Goal: Task Accomplishment & Management: Use online tool/utility

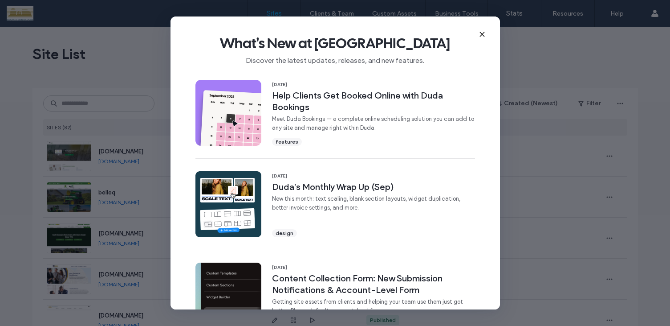
click at [479, 33] on icon at bounding box center [482, 34] width 7 height 7
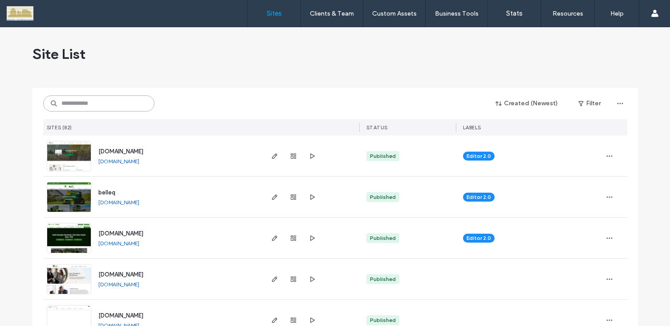
click at [124, 104] on input at bounding box center [98, 103] width 111 height 16
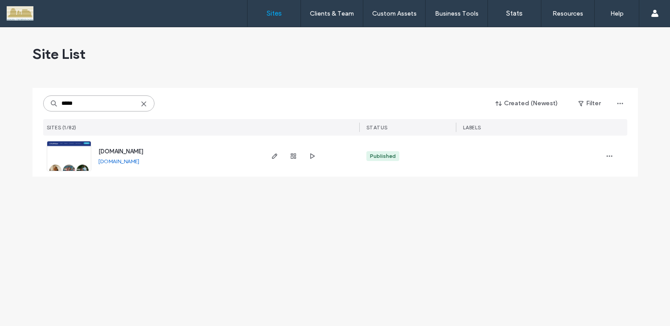
type input "*****"
click at [75, 155] on img at bounding box center [69, 171] width 44 height 61
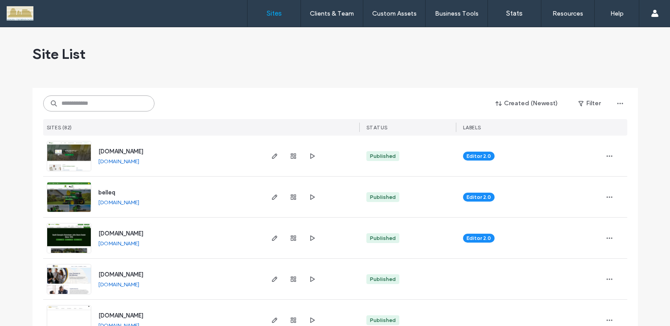
click at [88, 100] on input at bounding box center [98, 103] width 111 height 16
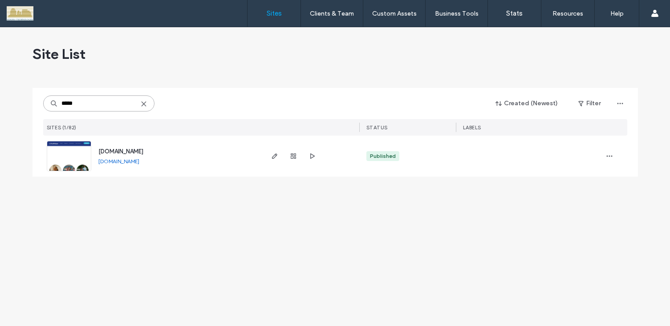
type input "*****"
drag, startPoint x: 162, startPoint y: 163, endPoint x: 155, endPoint y: 168, distance: 8.6
click at [155, 168] on div "www.youthhopeqc.org www.youthhopeqc.org" at bounding box center [176, 155] width 171 height 41
copy div "[DOMAIN_NAME]"
click at [62, 160] on img at bounding box center [69, 171] width 44 height 61
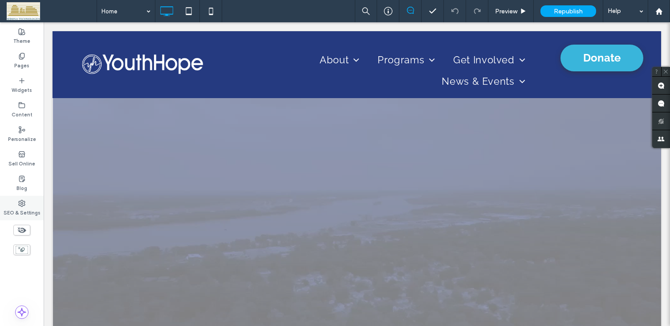
click at [22, 203] on icon at bounding box center [21, 203] width 7 height 7
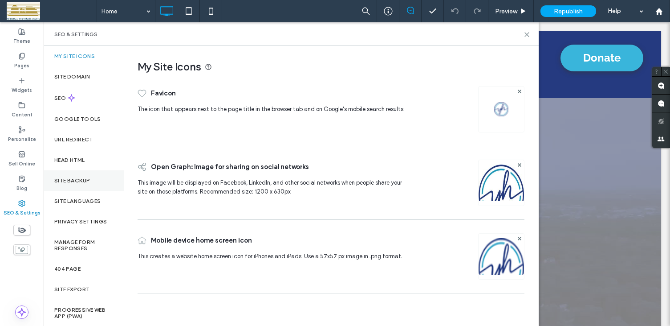
click at [86, 178] on label "Site Backup" at bounding box center [72, 180] width 36 height 6
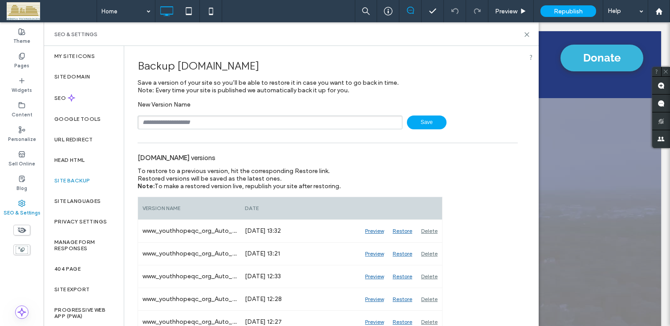
click at [183, 123] on input "text" at bounding box center [270, 122] width 265 height 14
type input "**********"
click at [432, 118] on span "Save" at bounding box center [427, 122] width 40 height 14
click at [21, 57] on icon at bounding box center [21, 56] width 7 height 7
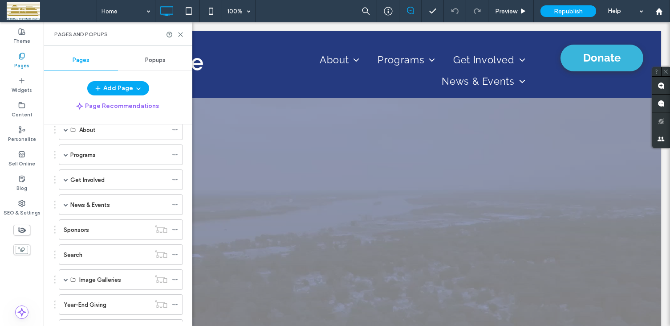
scroll to position [89, 0]
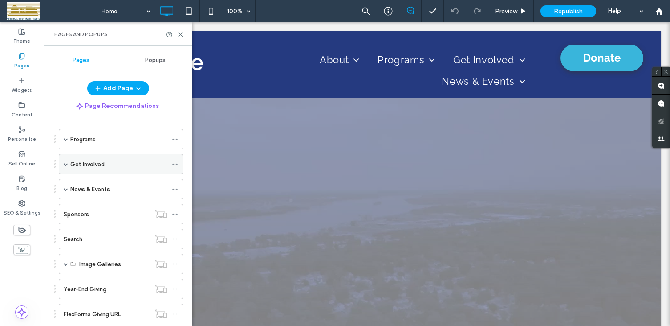
click at [66, 163] on span at bounding box center [66, 164] width 4 height 4
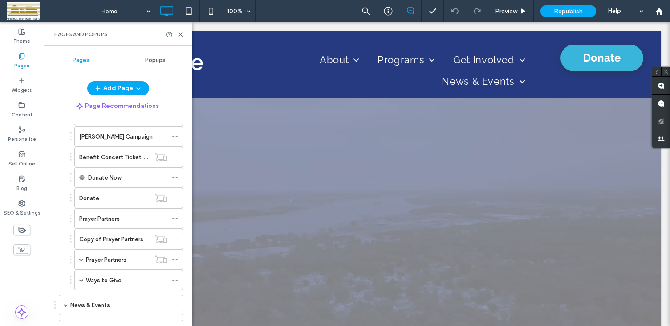
scroll to position [223, 0]
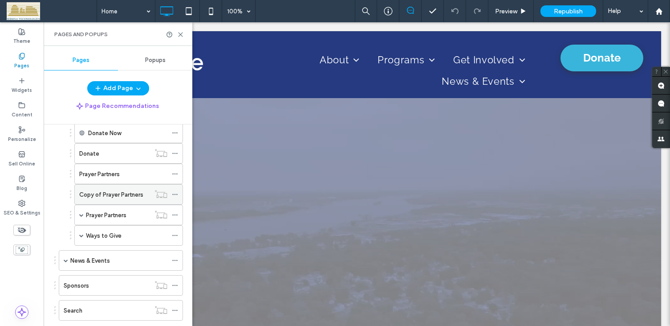
click at [94, 192] on label "Copy of Prayer Partners" at bounding box center [111, 195] width 64 height 16
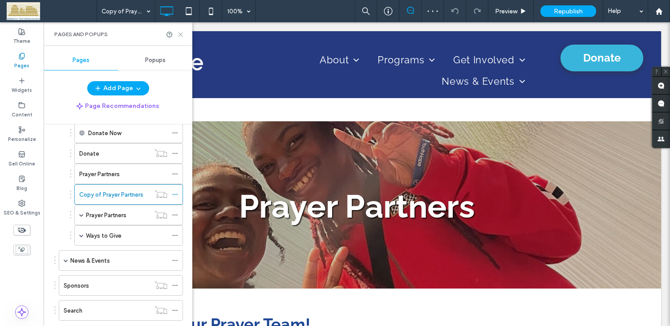
drag, startPoint x: 181, startPoint y: 33, endPoint x: 137, endPoint y: 12, distance: 48.8
click at [181, 33] on icon at bounding box center [180, 34] width 7 height 7
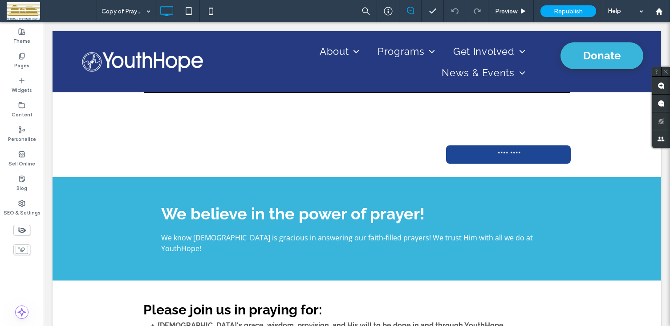
scroll to position [363, 0]
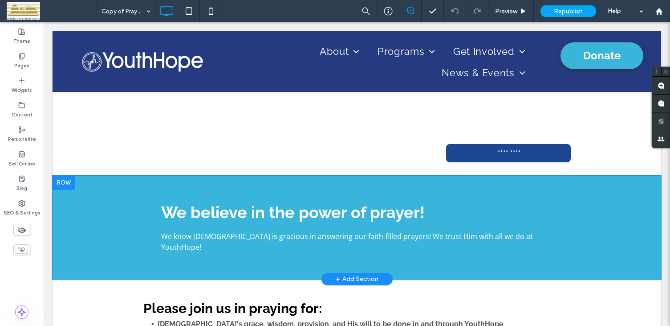
click at [67, 180] on div at bounding box center [64, 183] width 22 height 14
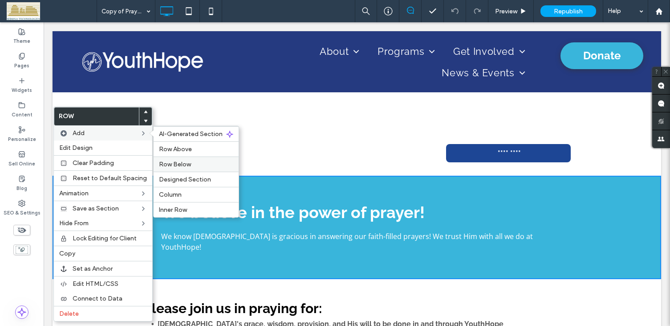
click at [178, 162] on span "Row Below" at bounding box center [175, 164] width 32 height 8
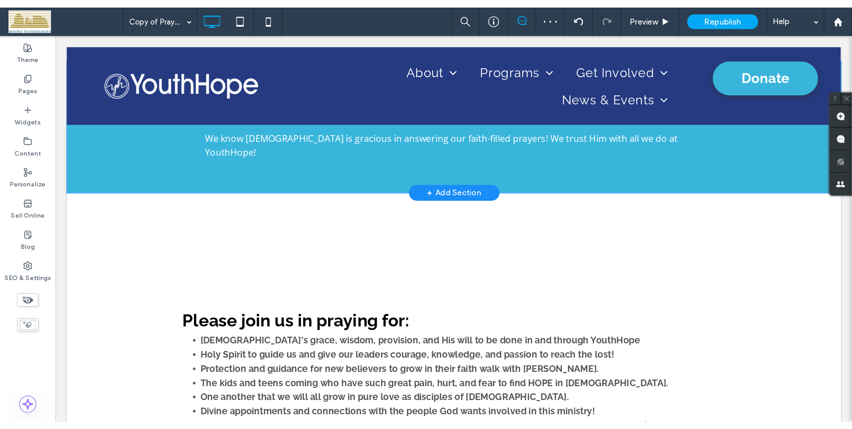
scroll to position [497, 0]
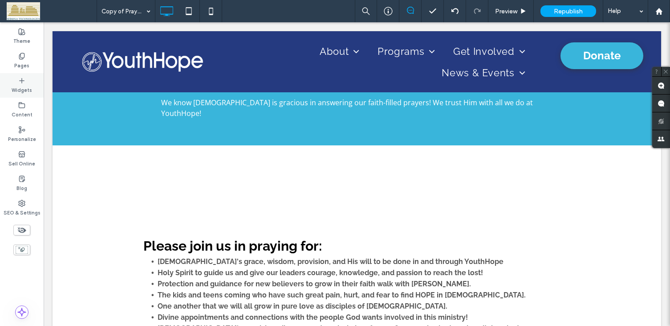
click at [22, 83] on icon at bounding box center [21, 80] width 7 height 7
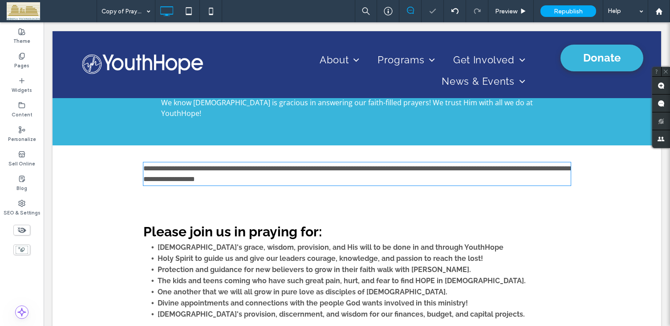
type input "*********"
type input "**"
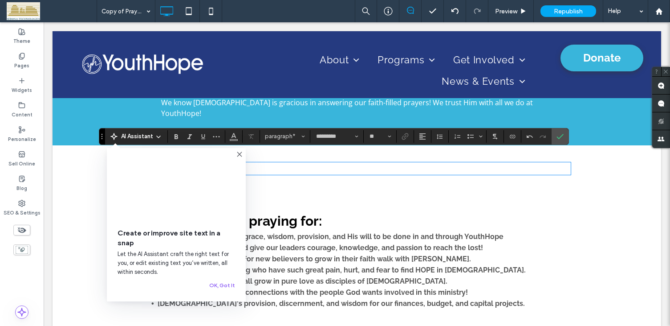
click at [241, 155] on use at bounding box center [239, 154] width 4 height 4
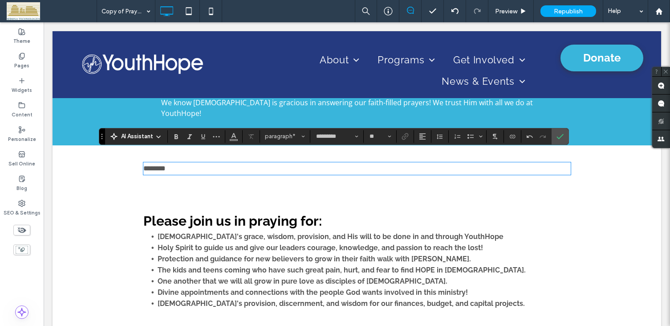
click at [250, 163] on p "*******" at bounding box center [357, 168] width 428 height 11
click at [167, 163] on p "******" at bounding box center [357, 168] width 428 height 11
click at [291, 163] on p "**********" at bounding box center [357, 168] width 428 height 11
drag, startPoint x: 210, startPoint y: 159, endPoint x: 138, endPoint y: 160, distance: 72.6
click at [138, 160] on div "**********" at bounding box center [357, 168] width 609 height 46
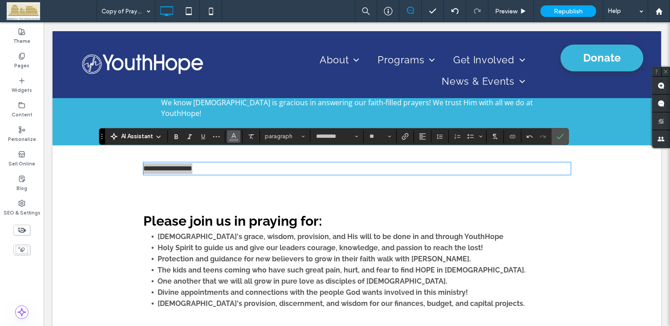
click at [236, 139] on span "Color" at bounding box center [233, 136] width 7 height 12
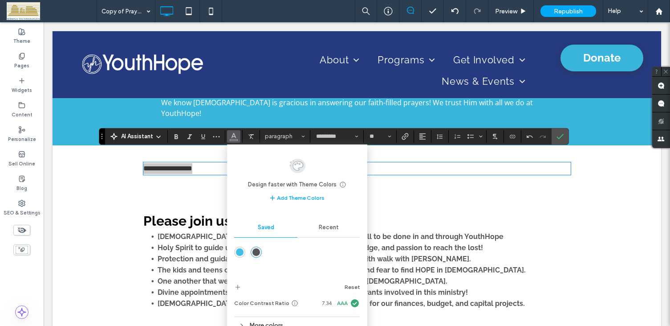
click at [254, 251] on div "rgba(86,86,86,1)" at bounding box center [257, 252] width 8 height 8
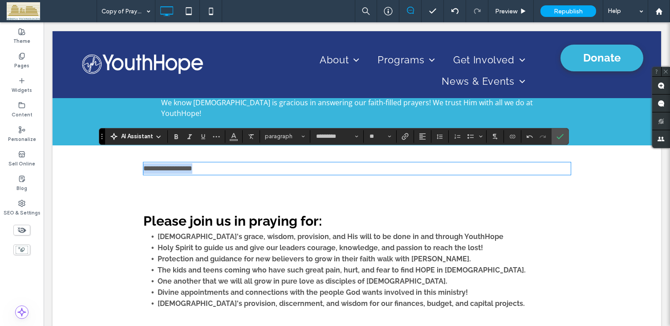
click at [359, 163] on p "**********" at bounding box center [357, 168] width 428 height 11
click at [235, 139] on icon "Color" at bounding box center [233, 135] width 7 height 7
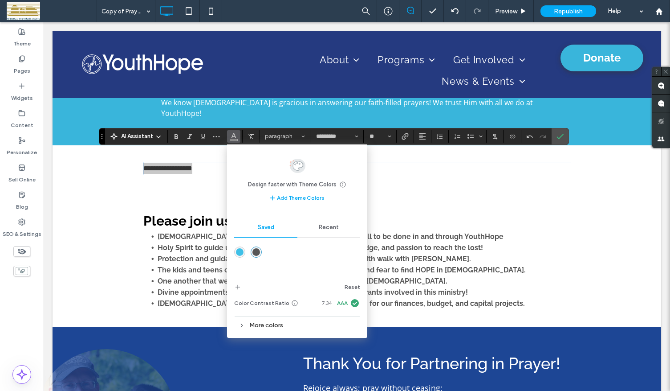
click at [243, 325] on use at bounding box center [242, 324] width 2 height 3
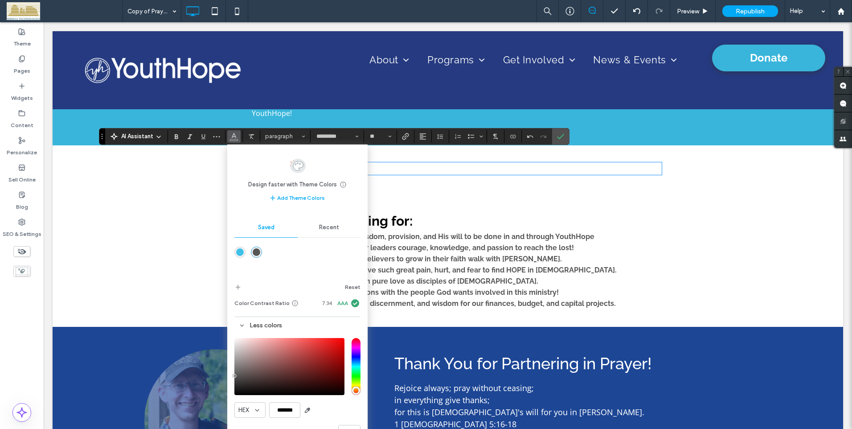
type input "***"
click at [355, 325] on input "hue" at bounding box center [355, 366] width 9 height 57
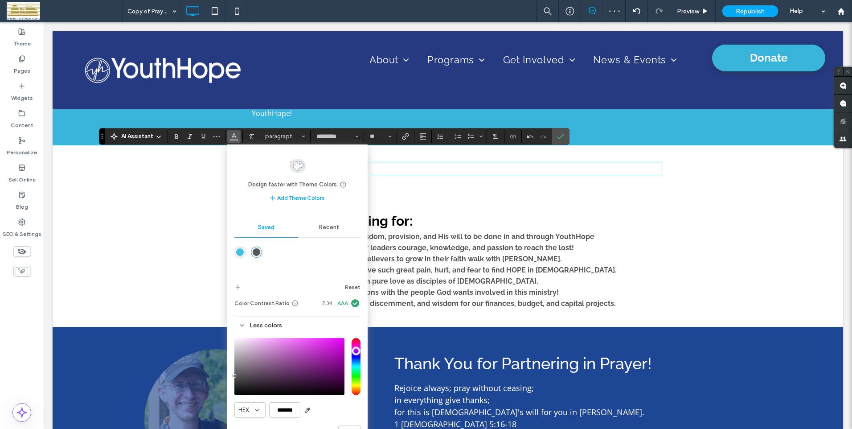
click at [355, 325] on input "hue" at bounding box center [355, 366] width 9 height 57
click at [334, 325] on div "saturation and value" at bounding box center [289, 366] width 110 height 57
type input "*******"
click at [193, 270] on div "Please join us in praying for : God's grace, wisdom, provision, and His will to…" at bounding box center [448, 259] width 790 height 135
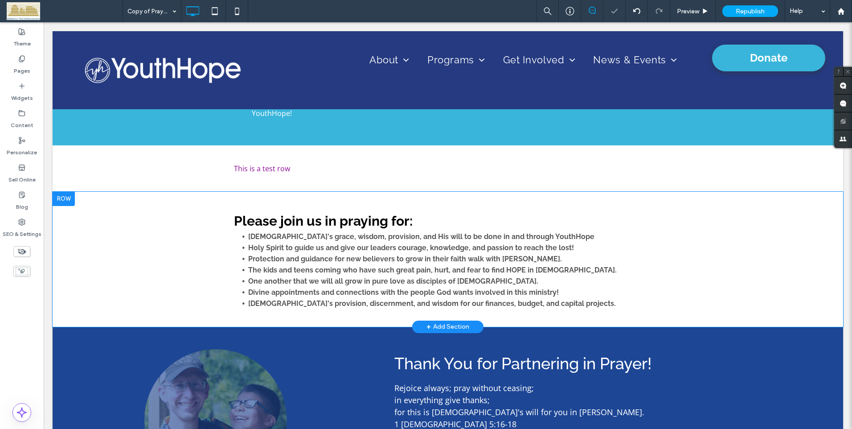
scroll to position [508, 0]
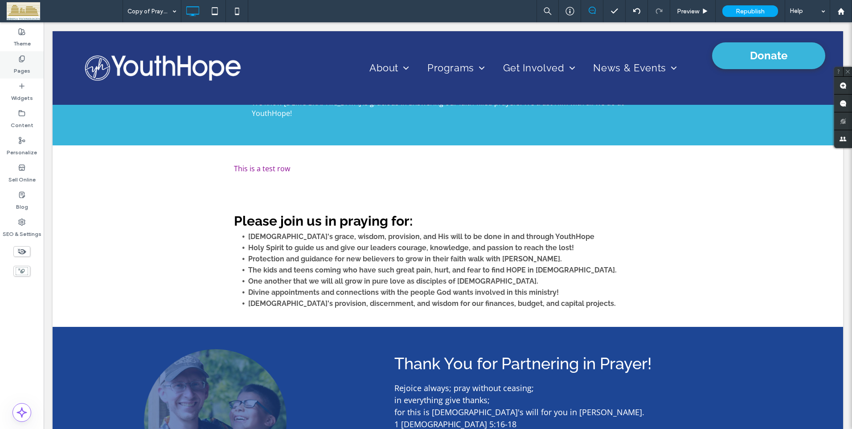
click at [20, 57] on icon at bounding box center [21, 58] width 7 height 7
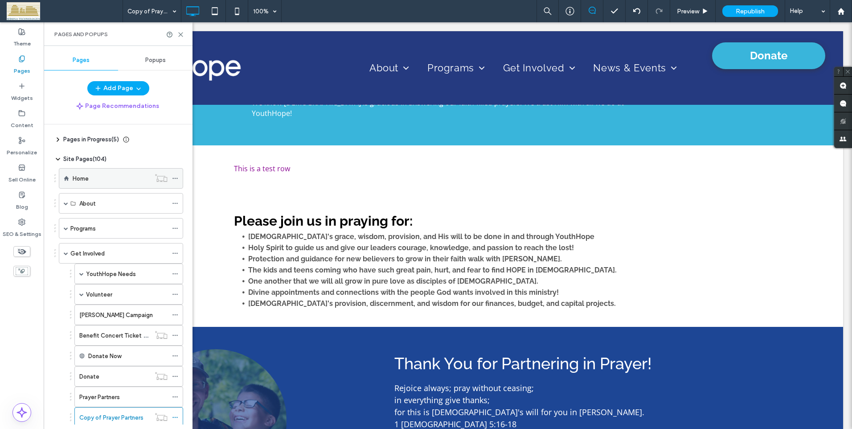
click at [79, 178] on label "Home" at bounding box center [81, 179] width 16 height 16
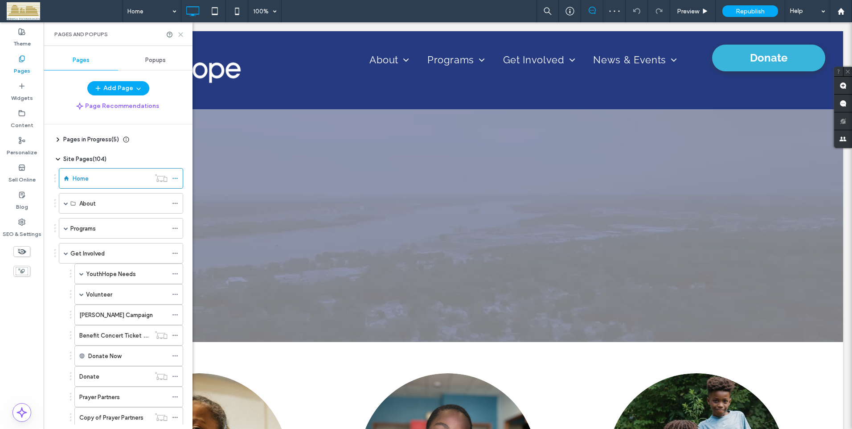
click at [182, 32] on icon at bounding box center [180, 34] width 7 height 7
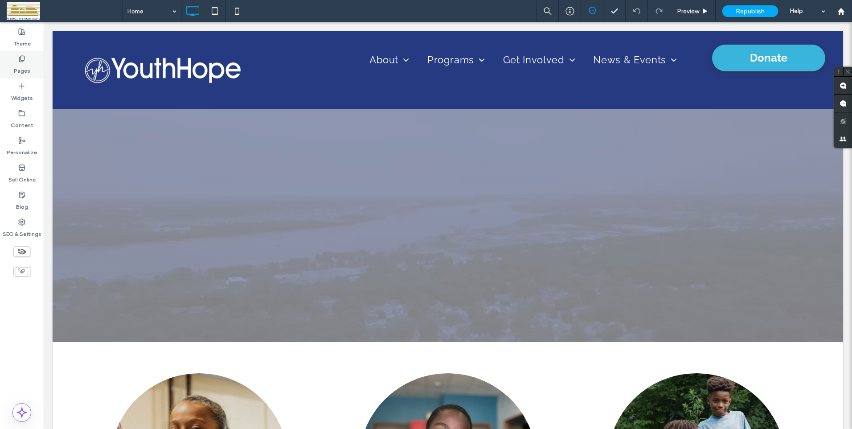
click at [21, 61] on icon at bounding box center [21, 58] width 7 height 7
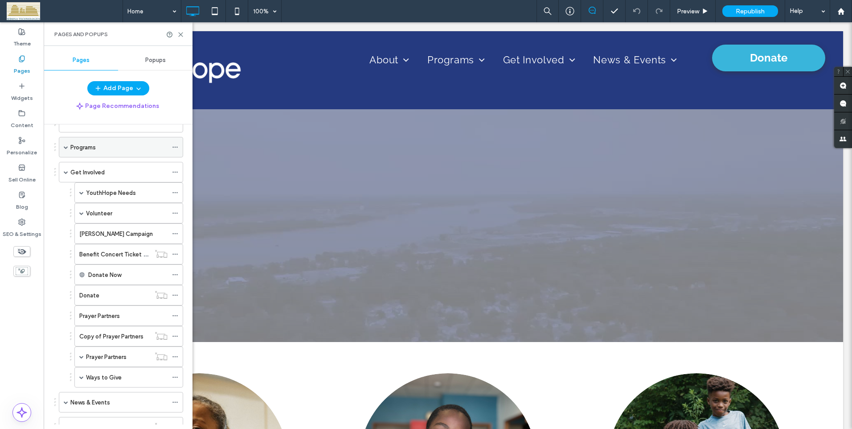
scroll to position [89, 0]
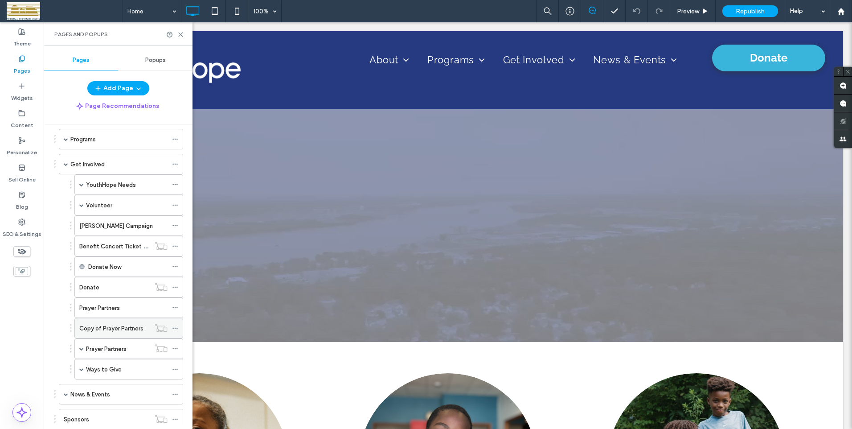
click at [108, 325] on label "Copy of Prayer Partners" at bounding box center [111, 328] width 64 height 16
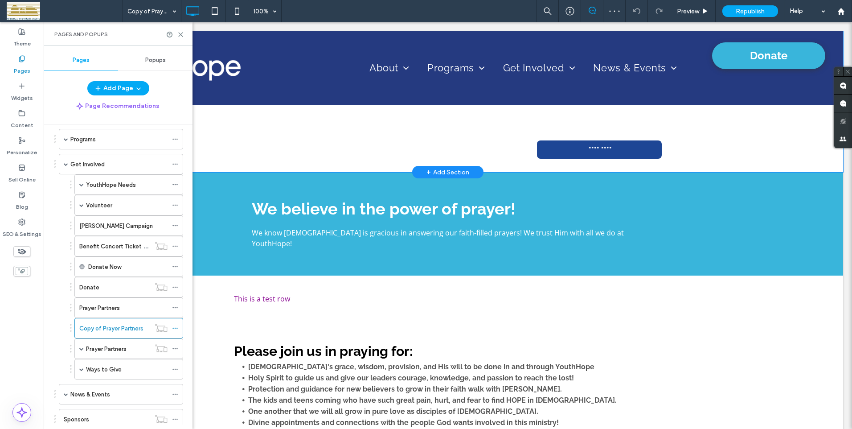
scroll to position [401, 0]
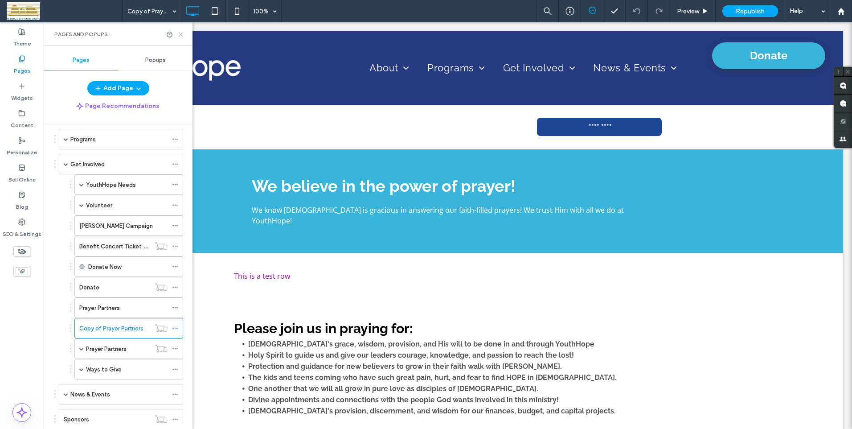
click at [181, 34] on use at bounding box center [181, 35] width 4 height 4
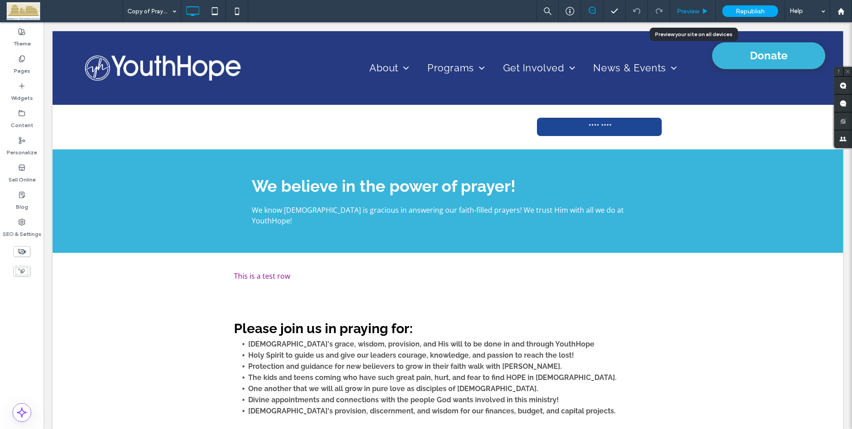
click at [670, 11] on span "Preview" at bounding box center [688, 12] width 22 height 8
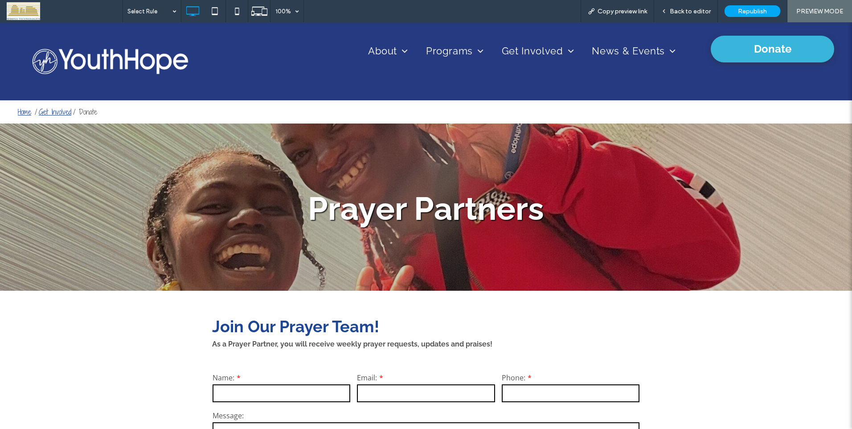
click at [55, 56] on img at bounding box center [111, 61] width 182 height 56
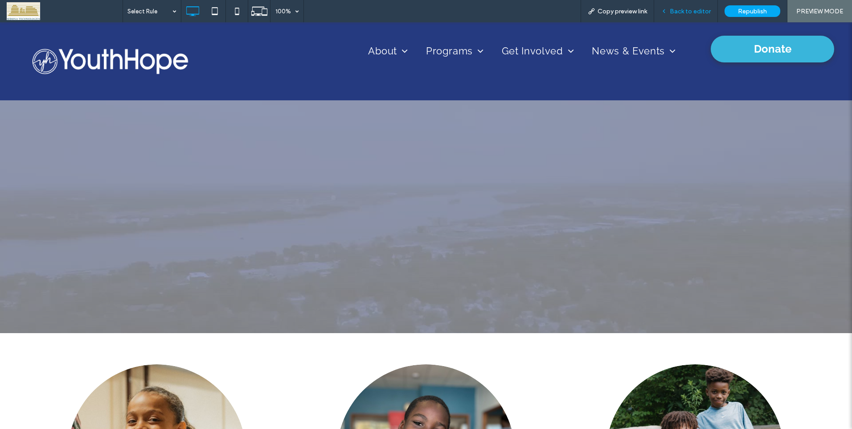
click at [670, 11] on span "Back to editor" at bounding box center [690, 12] width 41 height 8
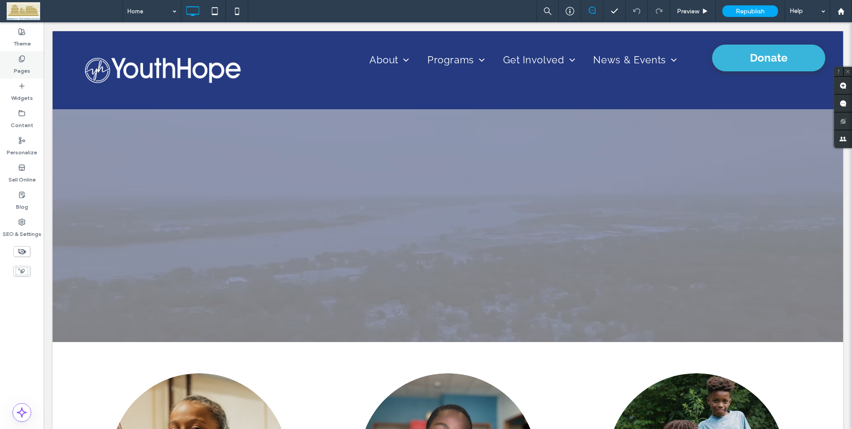
click at [20, 57] on use at bounding box center [21, 59] width 5 height 6
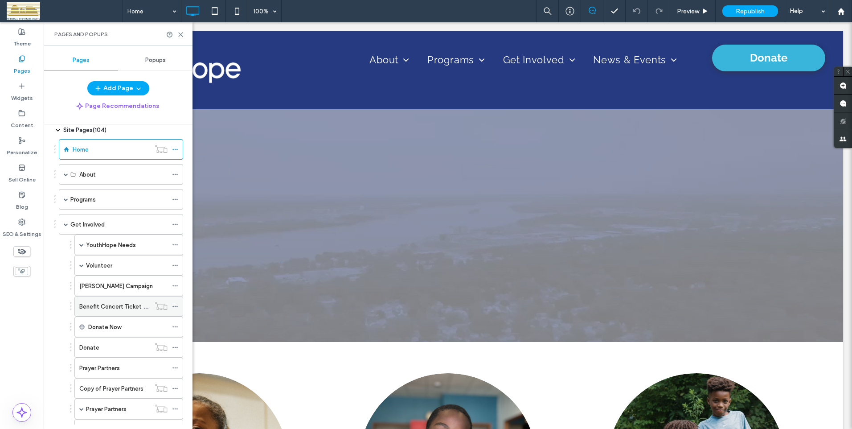
scroll to position [45, 0]
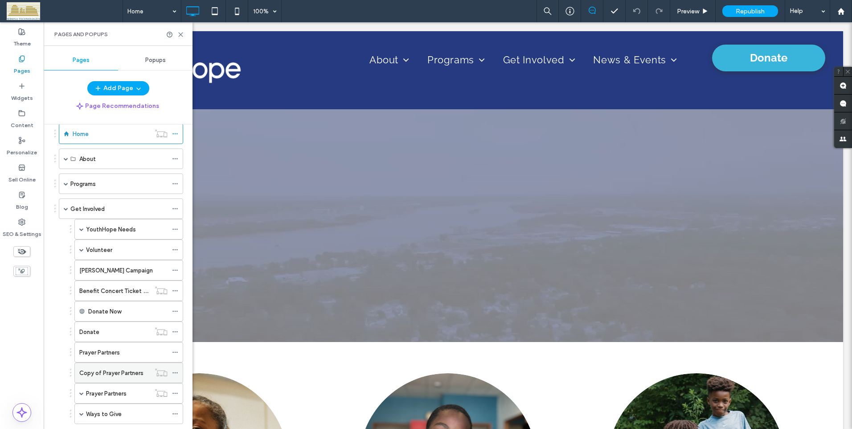
click at [105, 325] on label "Copy of Prayer Partners" at bounding box center [111, 373] width 64 height 16
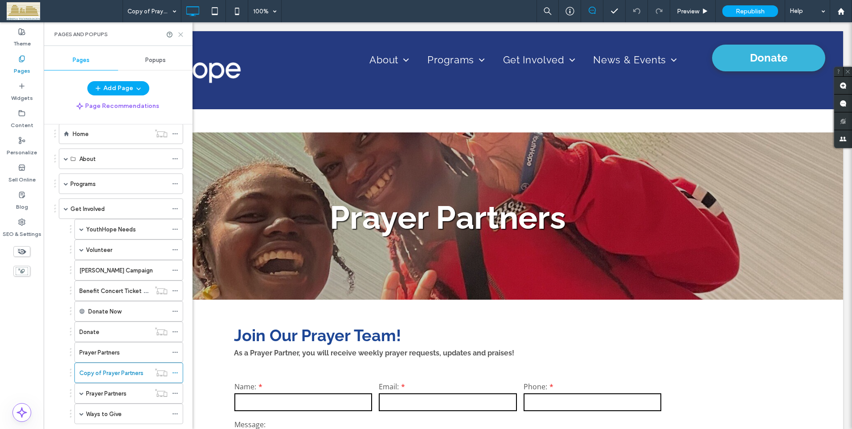
click at [180, 34] on use at bounding box center [181, 35] width 4 height 4
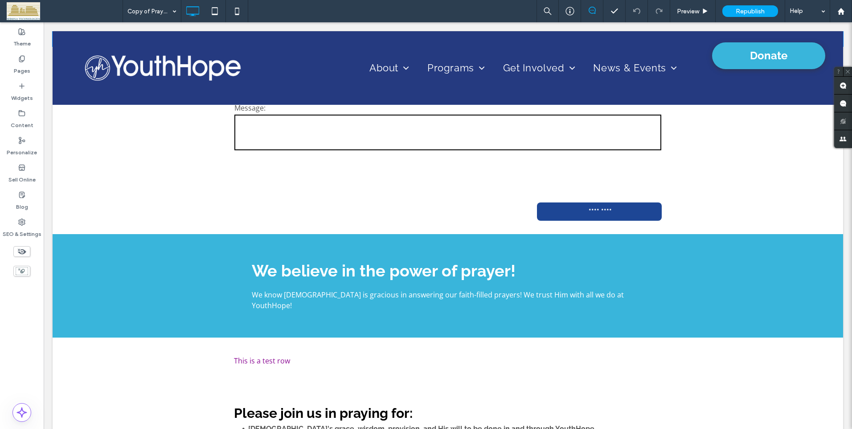
scroll to position [356, 0]
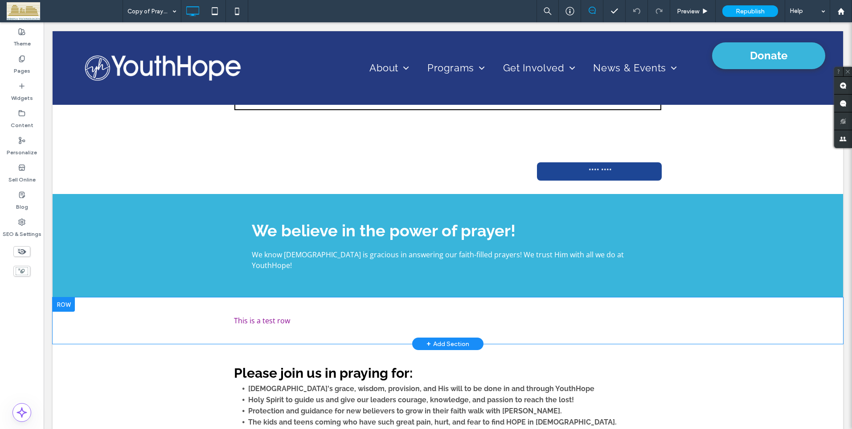
click at [65, 297] on div at bounding box center [64, 304] width 22 height 14
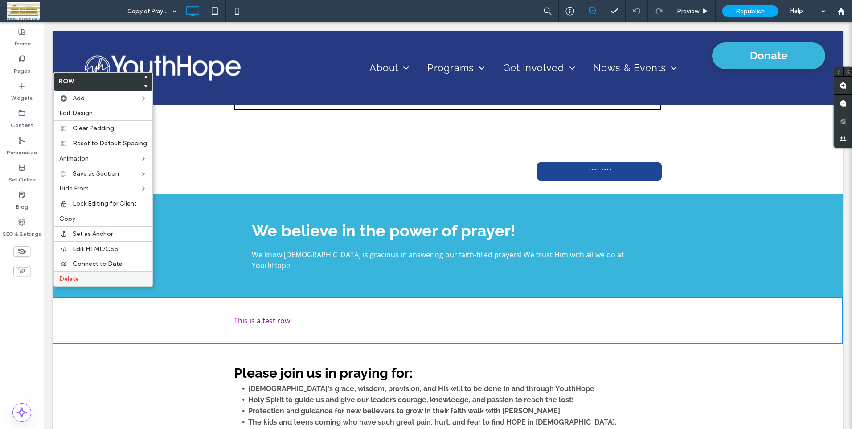
click at [69, 278] on span "Delete" at bounding box center [69, 279] width 20 height 8
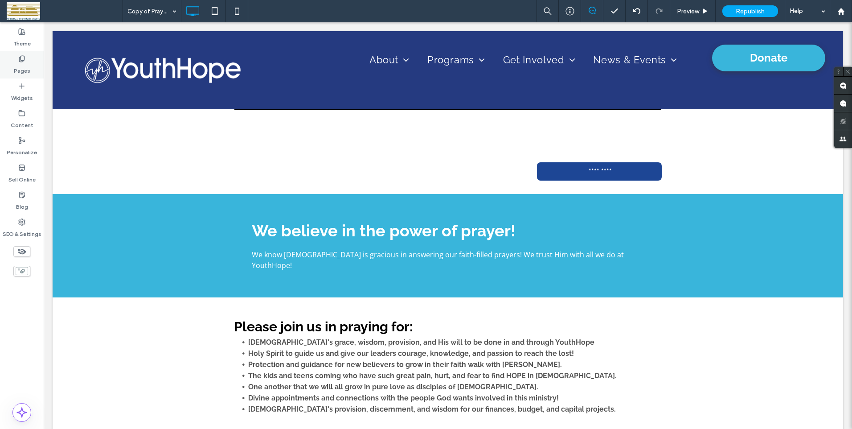
click at [21, 59] on icon at bounding box center [21, 58] width 7 height 7
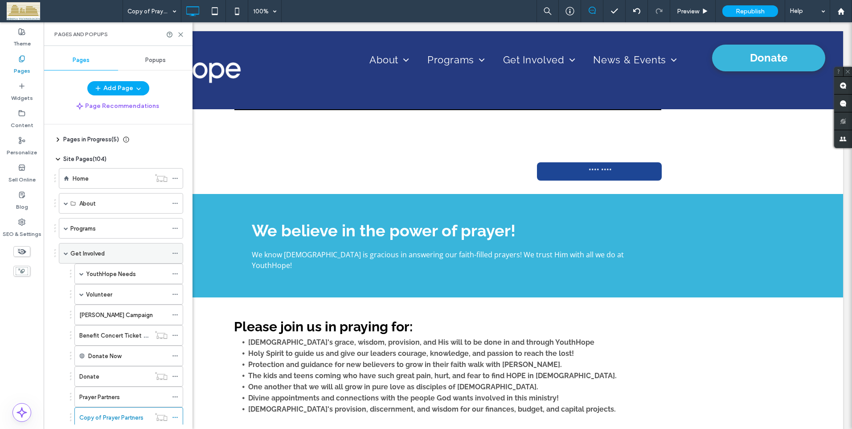
click at [82, 249] on label "Get Involved" at bounding box center [87, 253] width 34 height 16
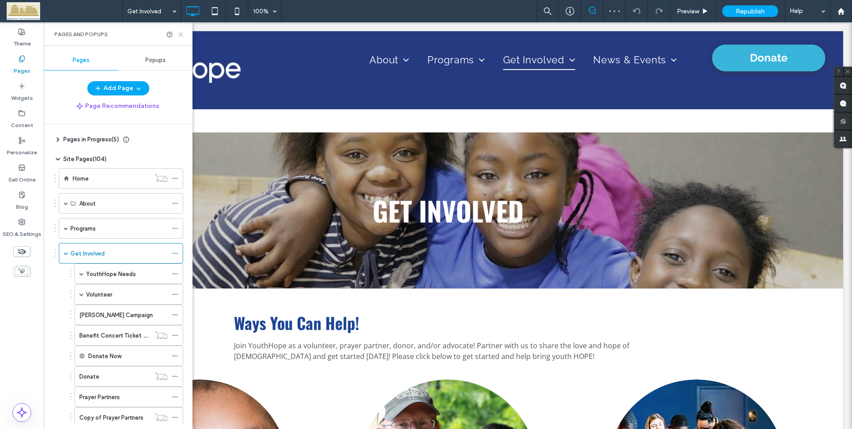
click at [180, 35] on icon at bounding box center [180, 34] width 7 height 7
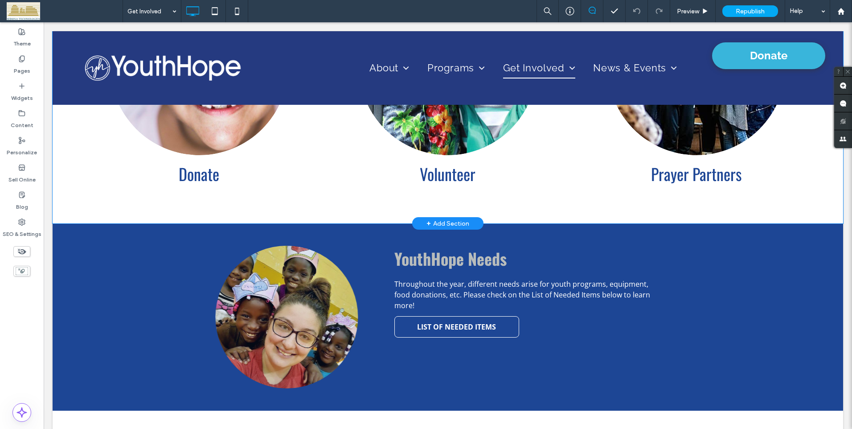
scroll to position [387, 0]
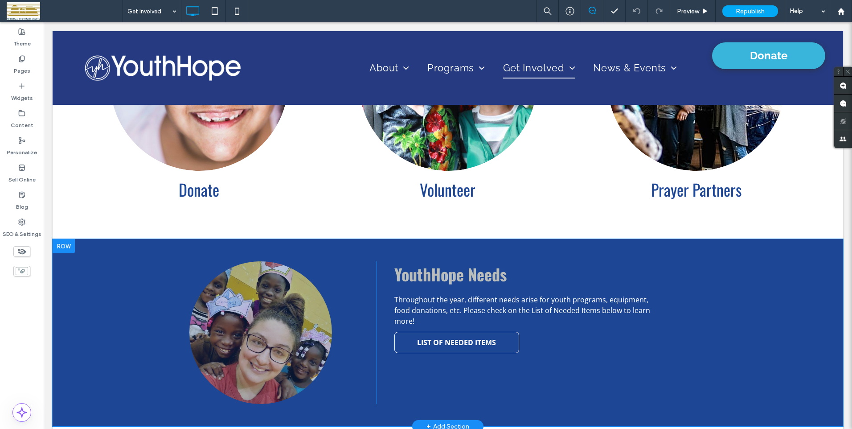
click at [62, 245] on div at bounding box center [64, 246] width 22 height 14
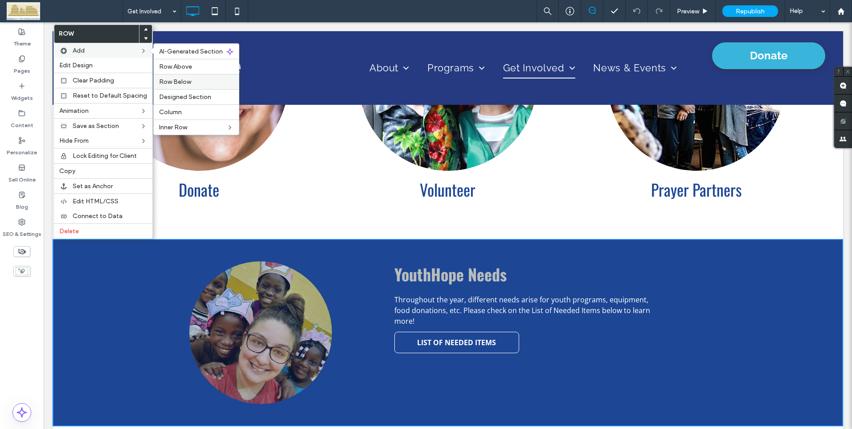
click at [169, 80] on span "Row Below" at bounding box center [175, 82] width 32 height 8
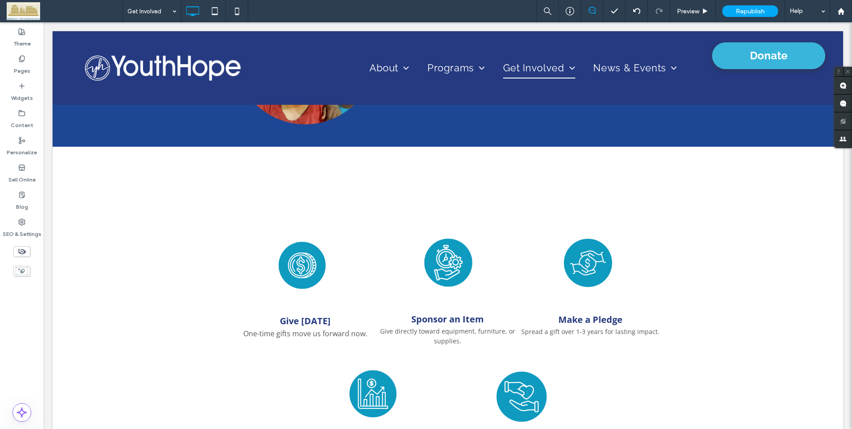
scroll to position [654, 0]
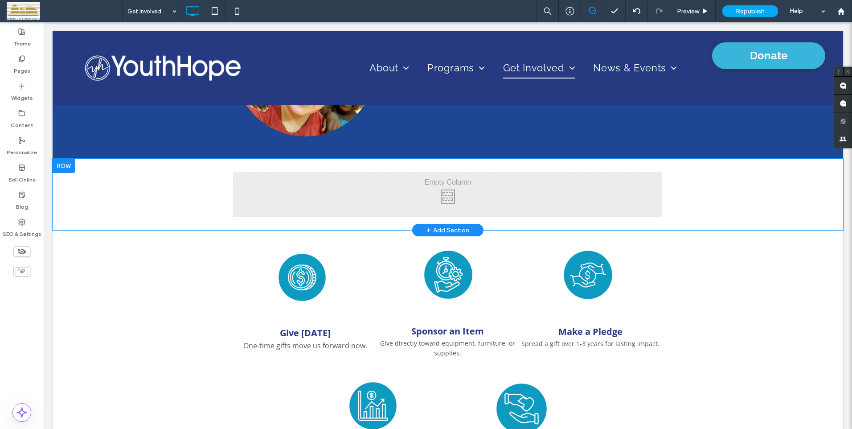
click at [352, 192] on div "Click To Paste Click To Paste" at bounding box center [448, 194] width 428 height 45
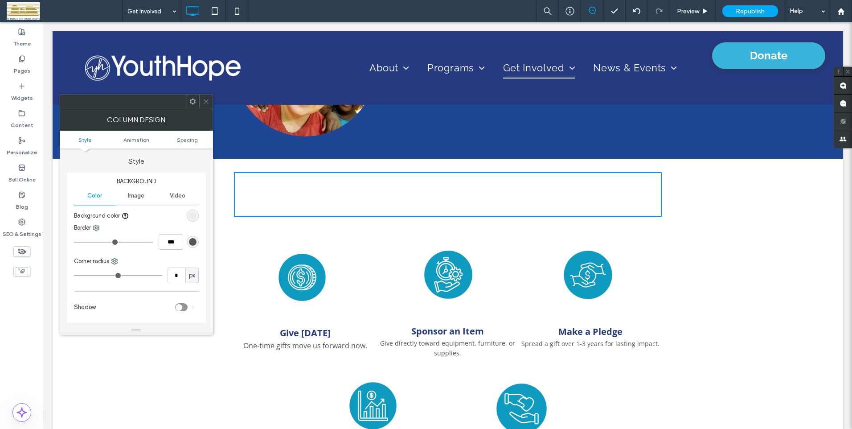
click at [194, 215] on div "rgb(236, 236, 236)" at bounding box center [193, 216] width 8 height 8
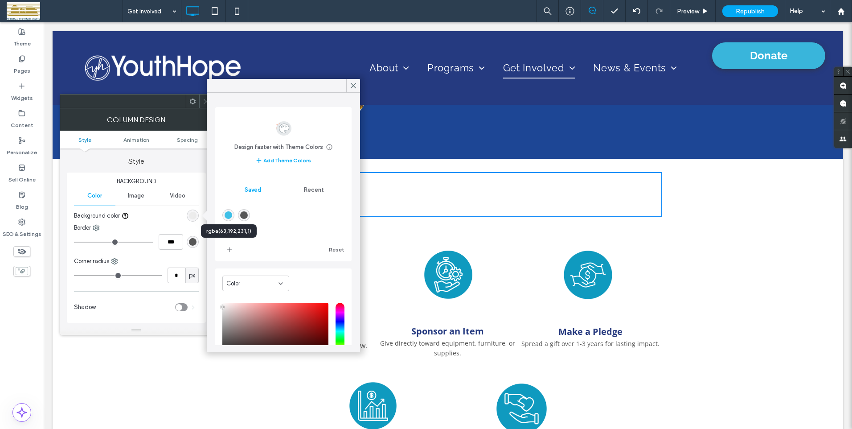
click at [230, 214] on div "rgba(63,192,231,1)" at bounding box center [229, 215] width 8 height 8
type input "*******"
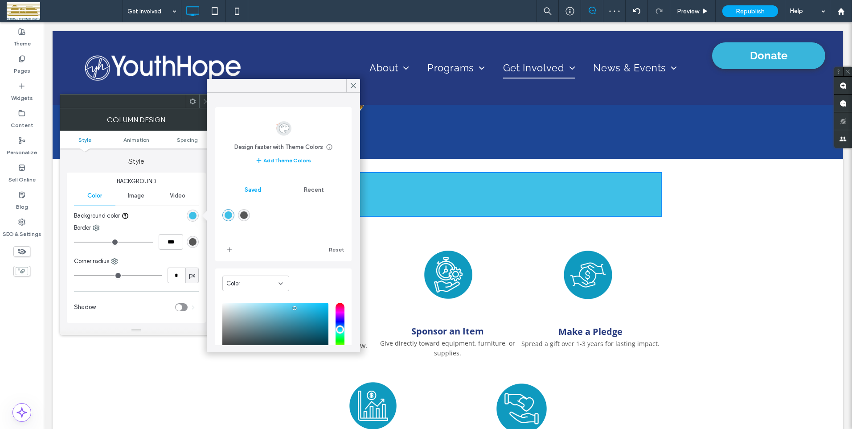
click at [408, 191] on div "Click To Paste Click To Paste" at bounding box center [448, 194] width 428 height 45
click at [355, 85] on icon at bounding box center [353, 86] width 8 height 8
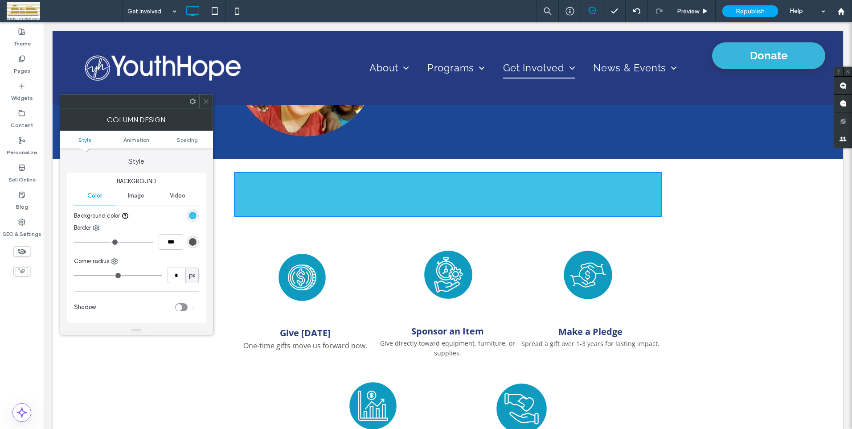
click at [204, 100] on icon at bounding box center [206, 101] width 7 height 7
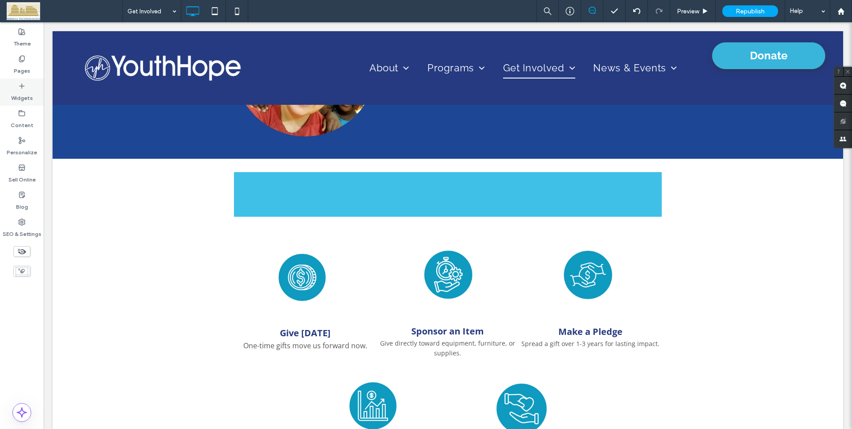
click at [20, 95] on label "Widgets" at bounding box center [22, 96] width 22 height 12
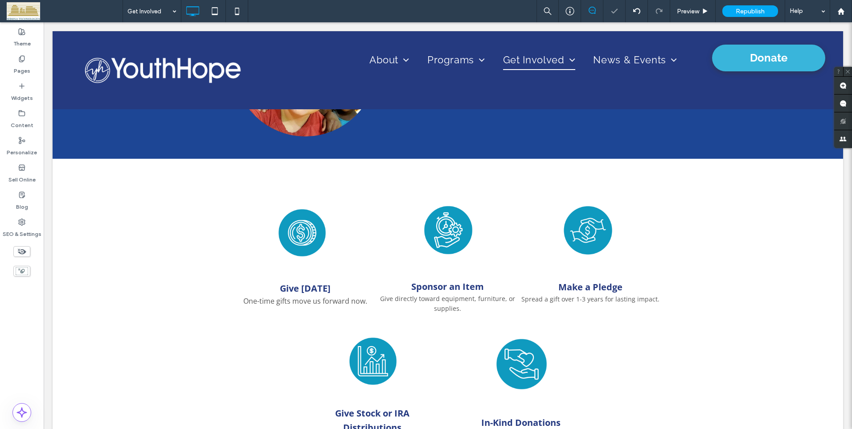
type input "*********"
type input "**"
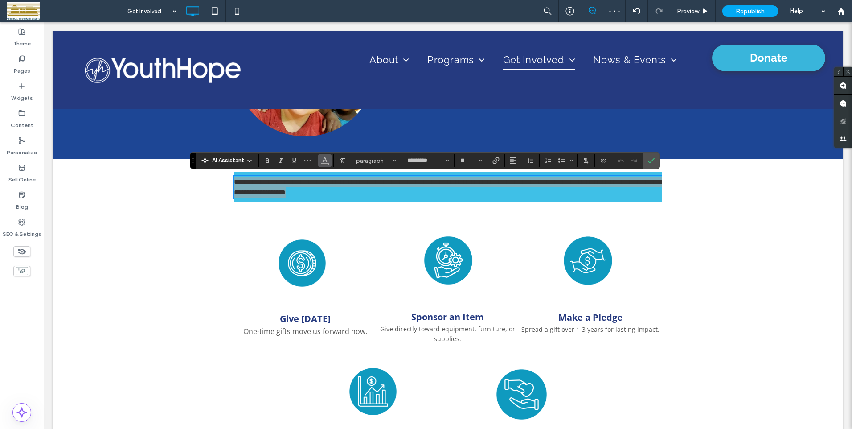
click at [325, 159] on use "Color" at bounding box center [324, 159] width 5 height 5
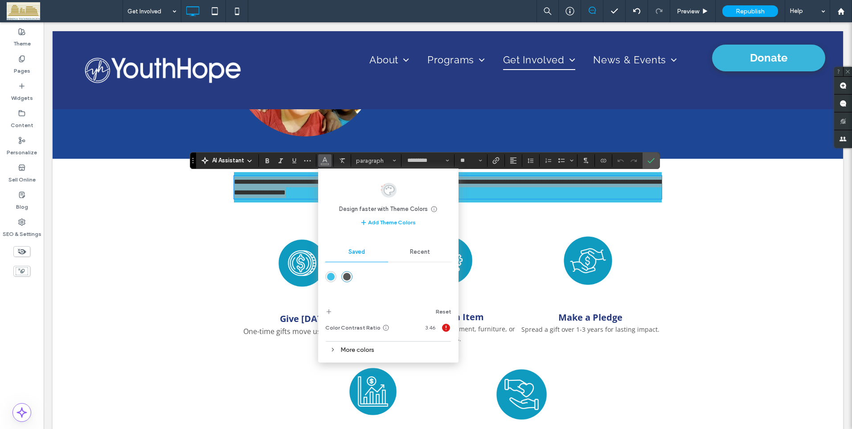
click at [352, 325] on div "More colors" at bounding box center [388, 349] width 126 height 12
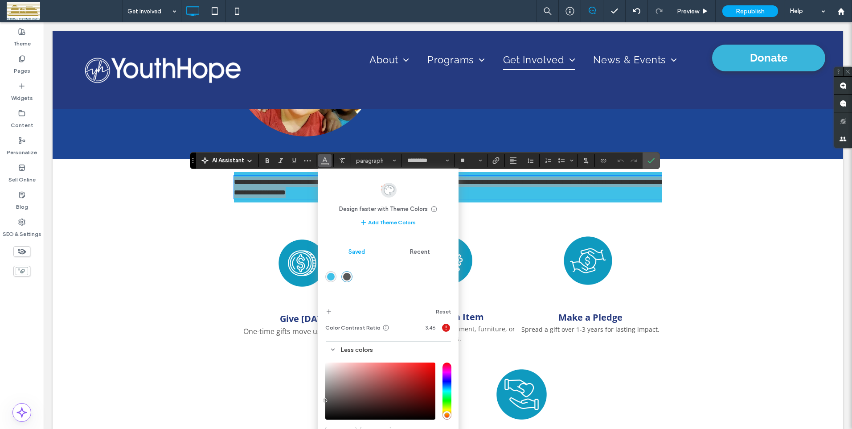
type input "***"
click at [445, 325] on input "hue" at bounding box center [446, 390] width 9 height 57
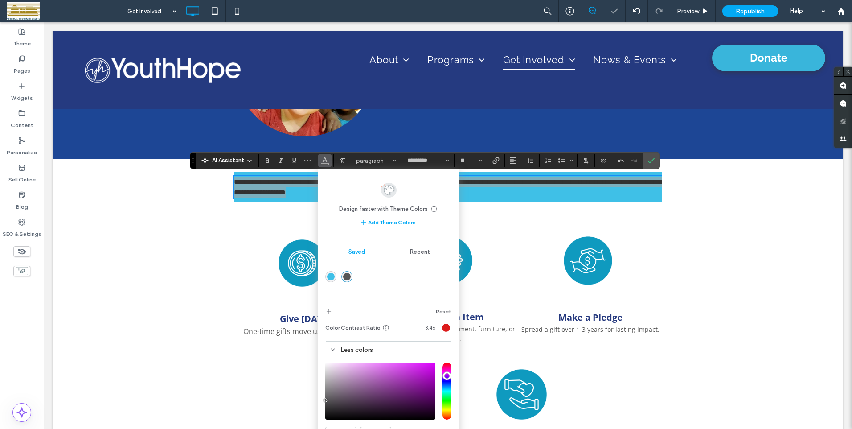
click at [432, 325] on div "saturation and value" at bounding box center [380, 390] width 110 height 57
type input "*******"
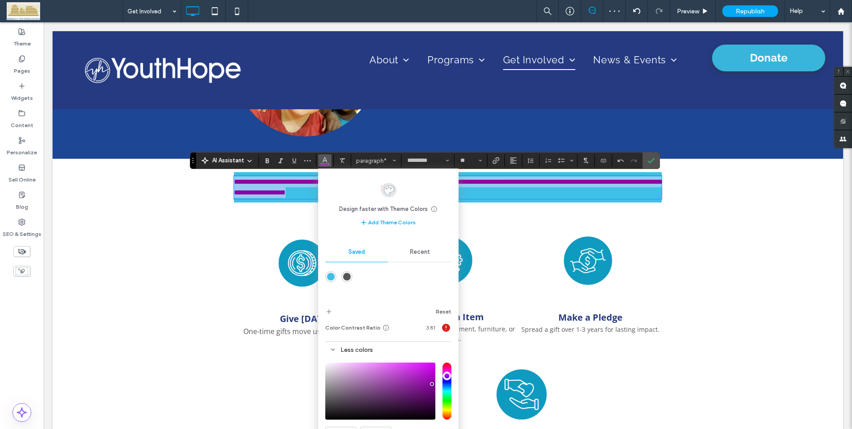
click at [287, 191] on span "**********" at bounding box center [448, 186] width 428 height 17
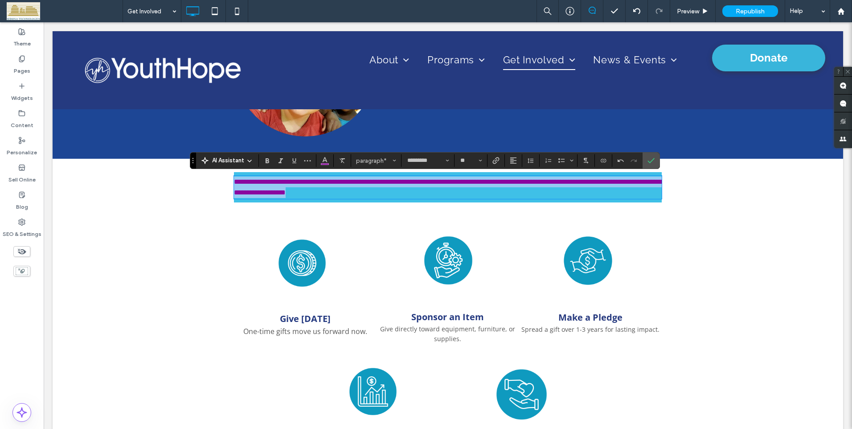
click at [391, 192] on p "**********" at bounding box center [448, 186] width 428 height 21
drag, startPoint x: 365, startPoint y: 192, endPoint x: 230, endPoint y: 183, distance: 135.3
click at [234, 183] on p "**********" at bounding box center [448, 186] width 428 height 21
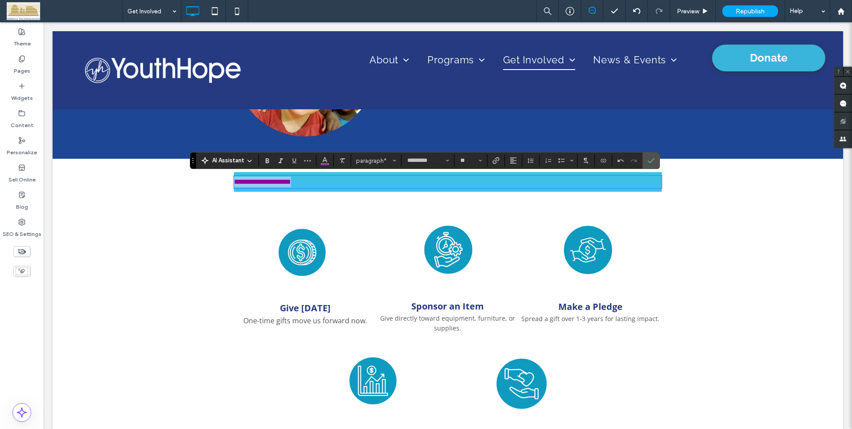
drag, startPoint x: 312, startPoint y: 184, endPoint x: 230, endPoint y: 185, distance: 82.4
click at [230, 185] on div "**********" at bounding box center [448, 182] width 790 height 46
click at [264, 162] on icon "Bold" at bounding box center [267, 160] width 7 height 7
click at [480, 161] on icon "Size" at bounding box center [480, 161] width 4 height 4
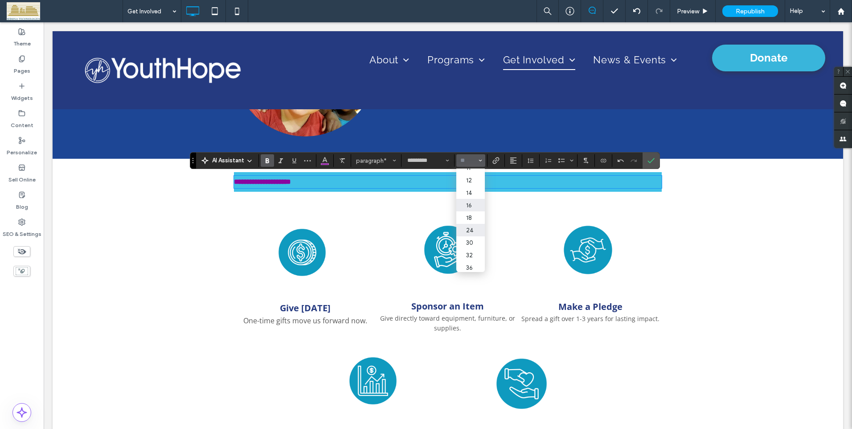
click at [470, 231] on label "24" at bounding box center [470, 230] width 29 height 12
type input "**"
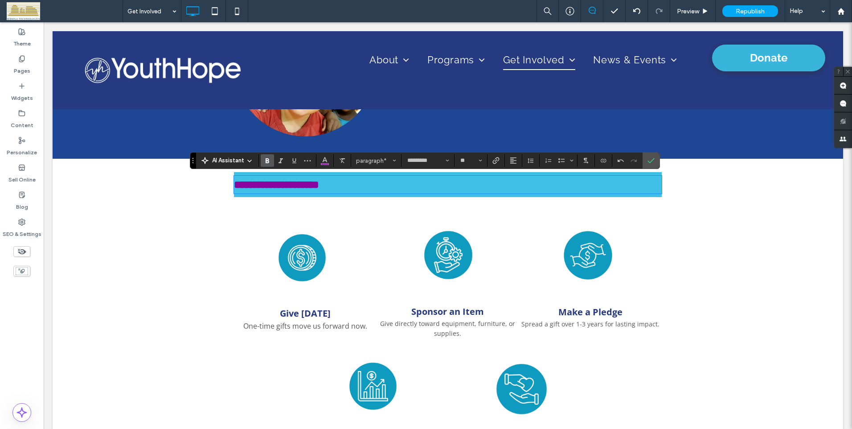
click at [416, 216] on div at bounding box center [448, 254] width 89 height 89
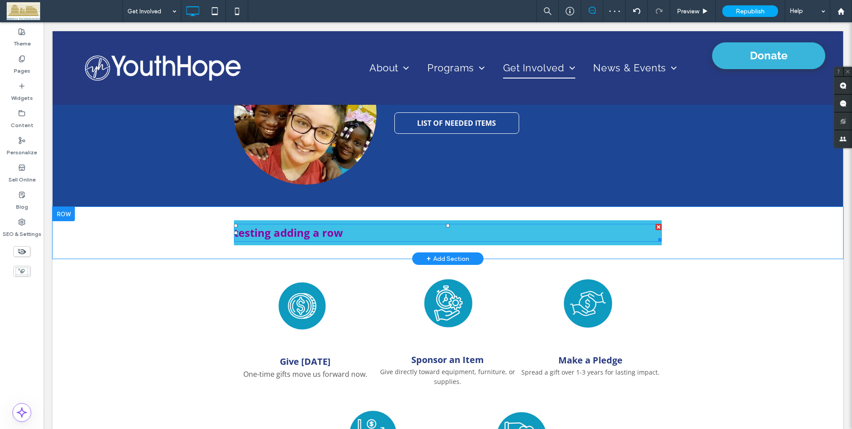
scroll to position [572, 0]
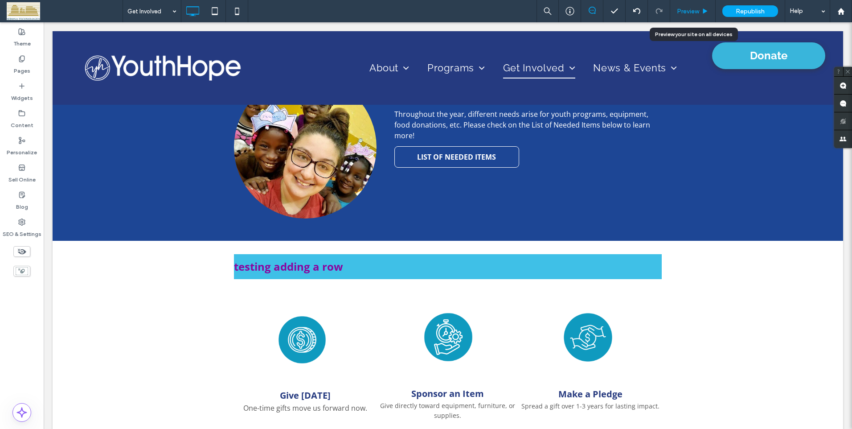
click at [670, 8] on span "Preview" at bounding box center [688, 12] width 22 height 8
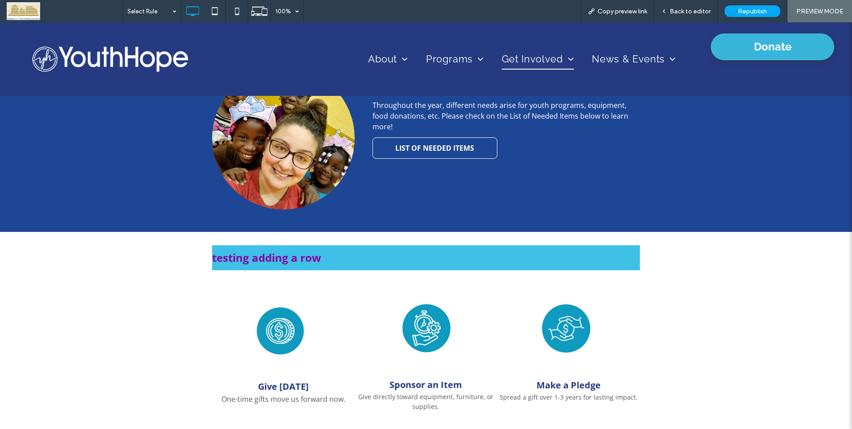
click at [121, 60] on img at bounding box center [111, 59] width 182 height 56
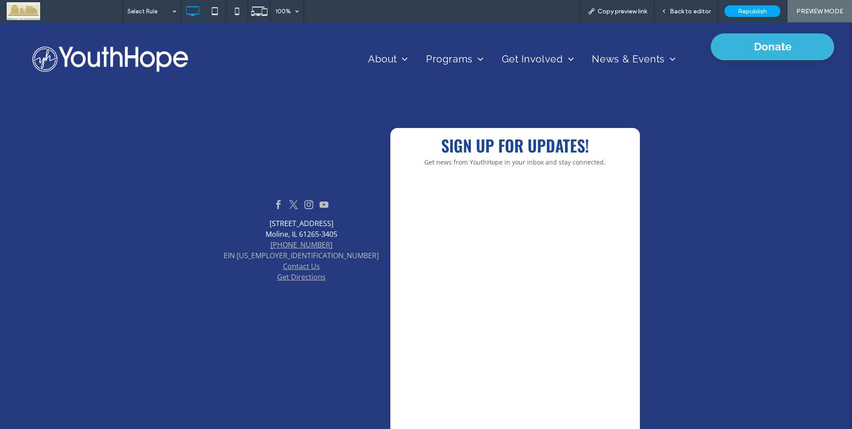
scroll to position [1281, 0]
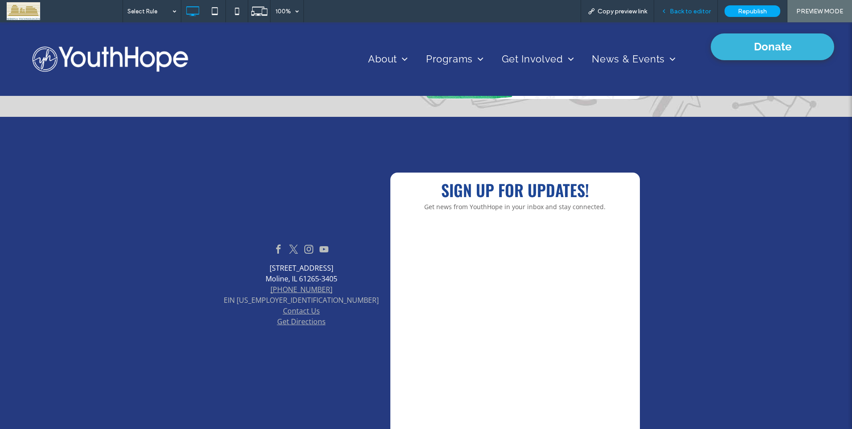
click at [670, 10] on span "Back to editor" at bounding box center [690, 12] width 41 height 8
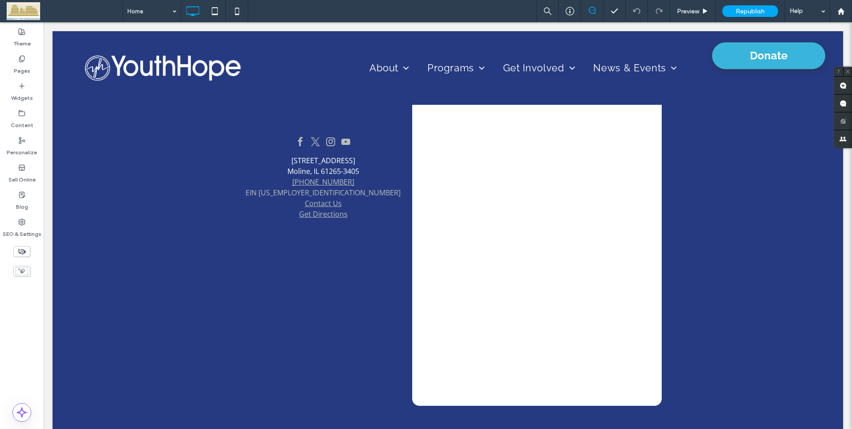
scroll to position [1388, 0]
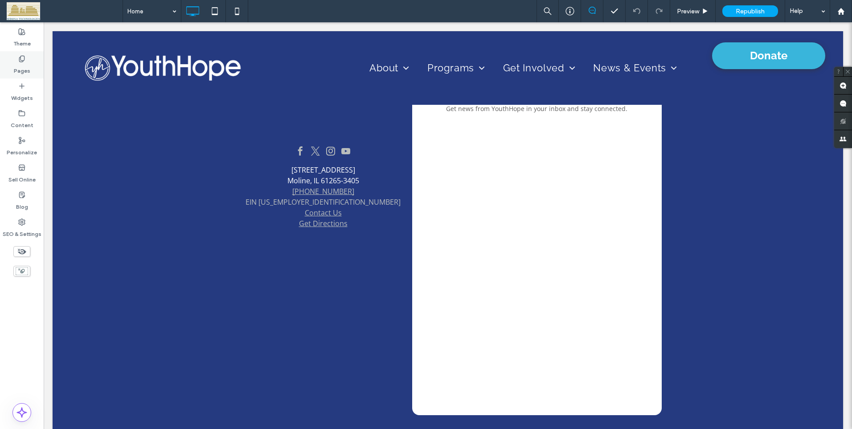
click at [22, 62] on icon at bounding box center [21, 58] width 7 height 7
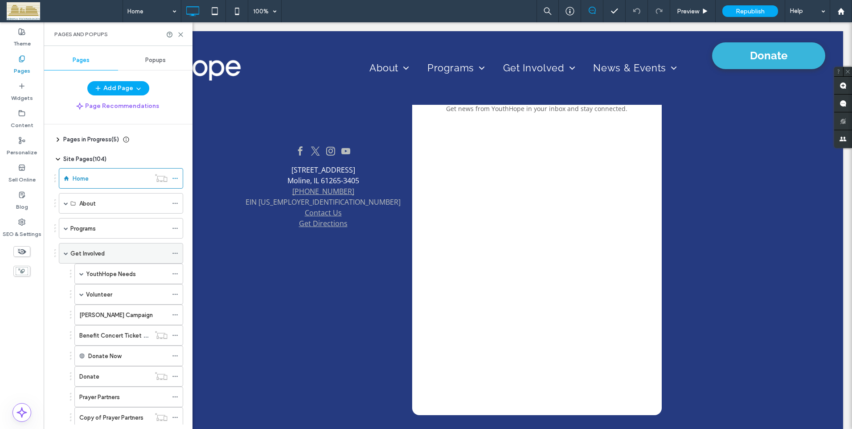
click at [83, 253] on label "Get Involved" at bounding box center [87, 253] width 34 height 16
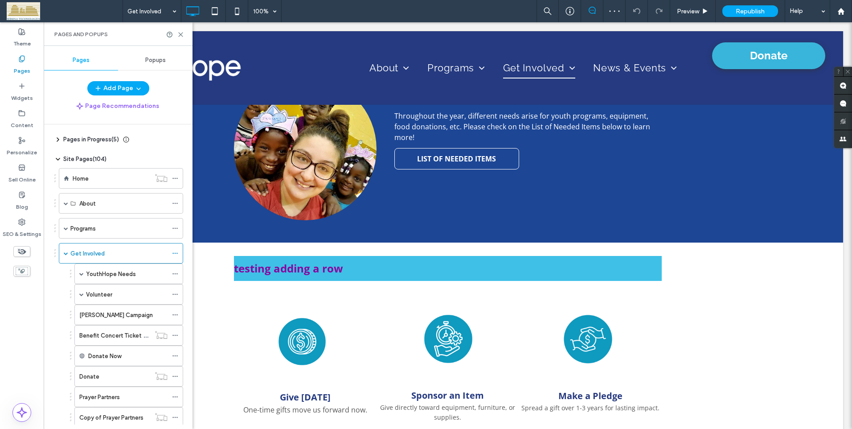
scroll to position [579, 0]
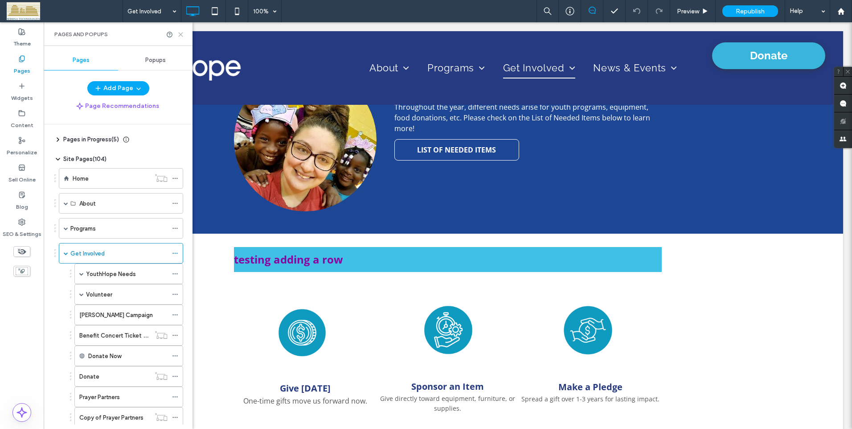
click at [181, 35] on icon at bounding box center [180, 34] width 7 height 7
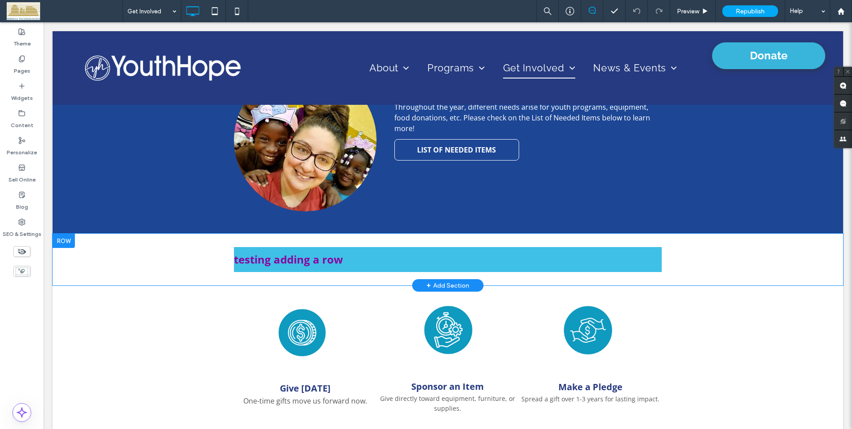
click at [66, 237] on div at bounding box center [64, 240] width 22 height 14
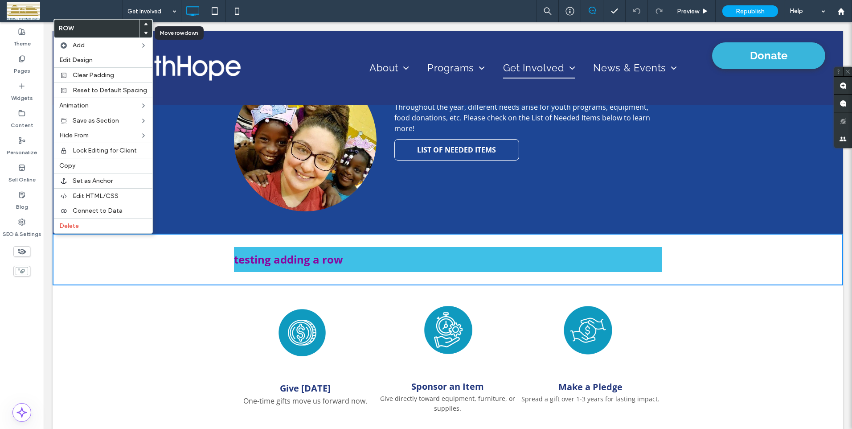
click at [144, 32] on use at bounding box center [146, 33] width 4 height 3
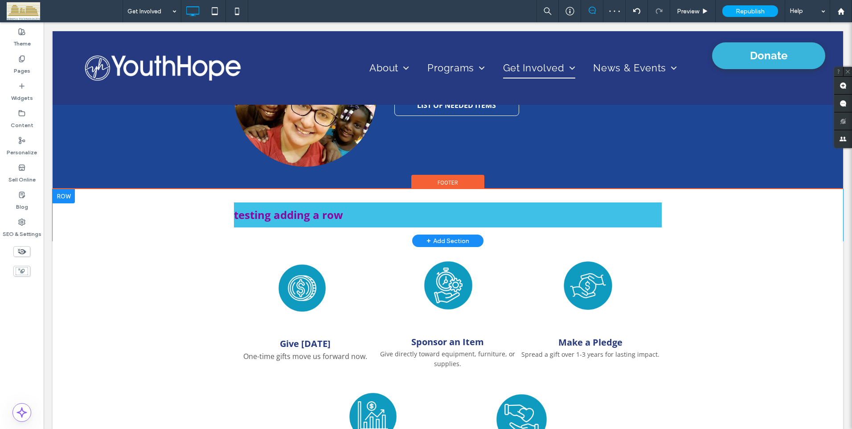
scroll to position [668, 0]
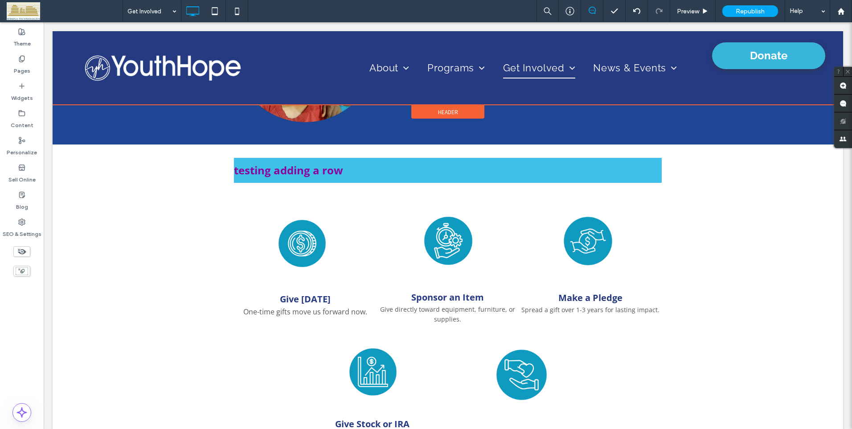
click at [151, 61] on div at bounding box center [448, 68] width 790 height 74
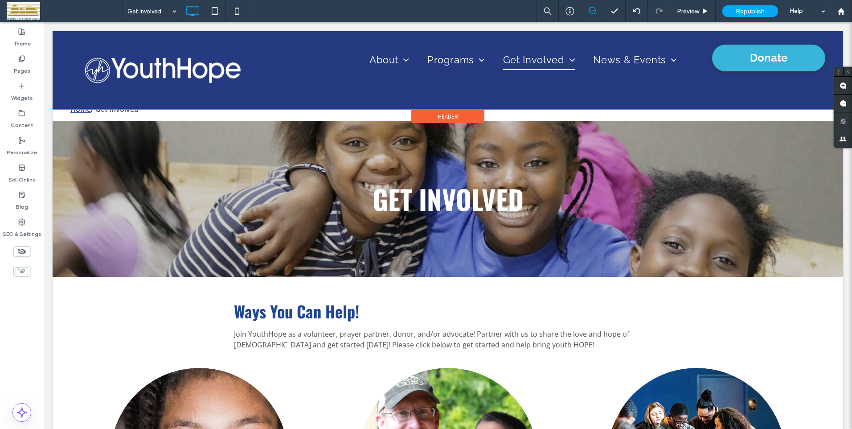
scroll to position [0, 0]
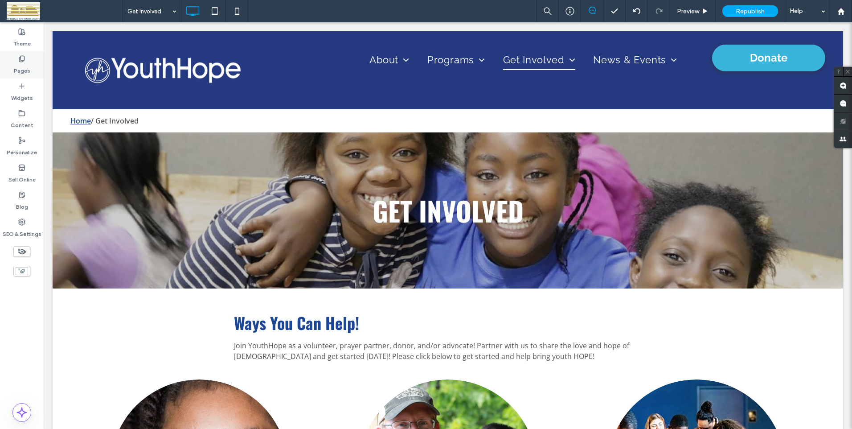
click at [22, 60] on icon at bounding box center [21, 58] width 7 height 7
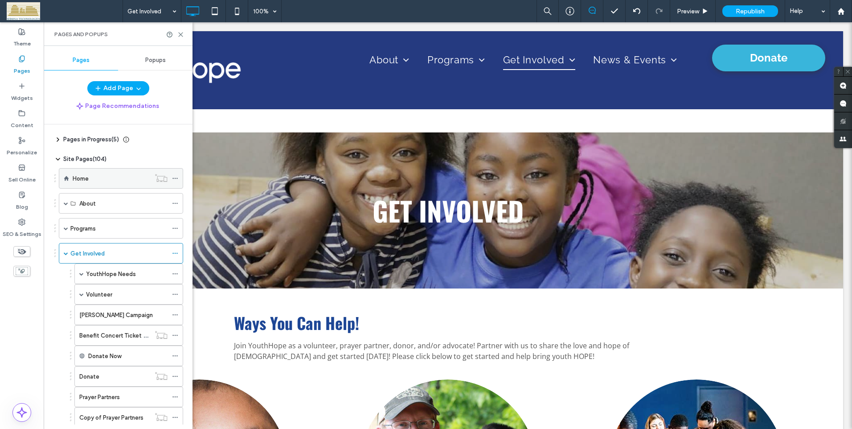
click at [87, 177] on label "Home" at bounding box center [81, 179] width 16 height 16
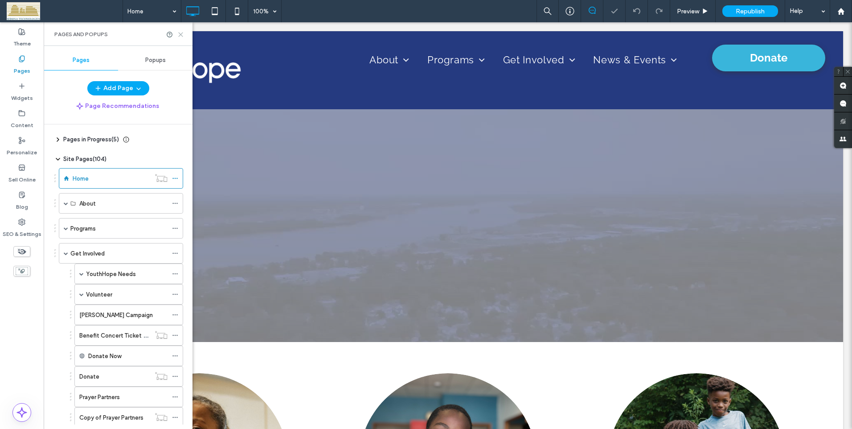
click at [180, 33] on icon at bounding box center [180, 34] width 7 height 7
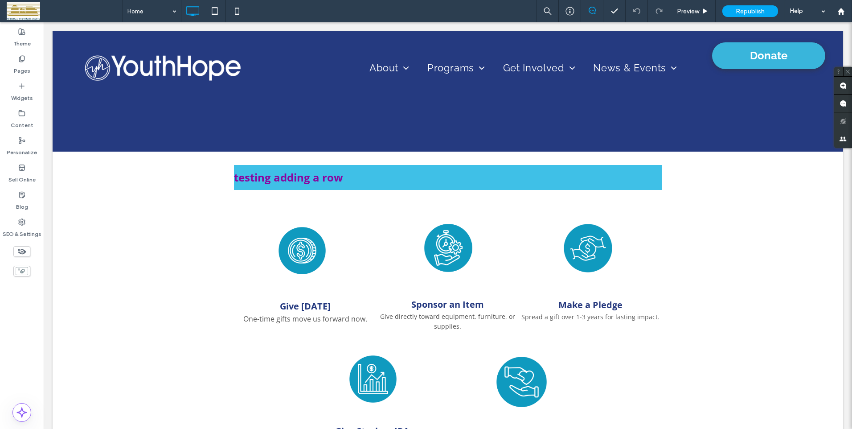
scroll to position [1662, 0]
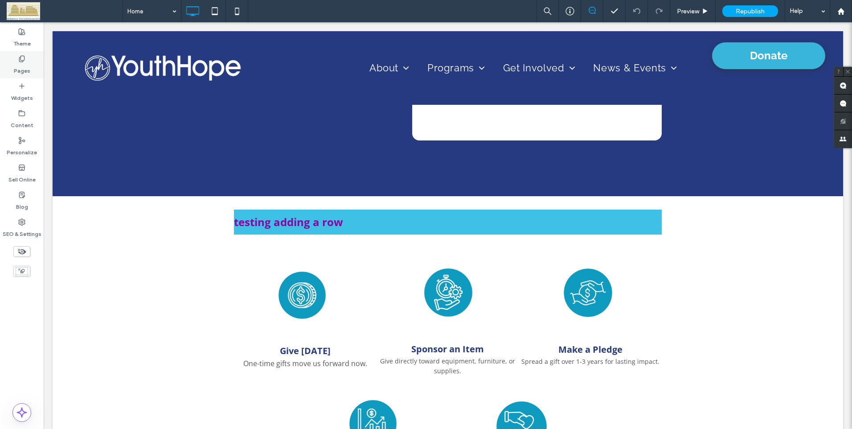
click at [22, 57] on icon at bounding box center [21, 58] width 7 height 7
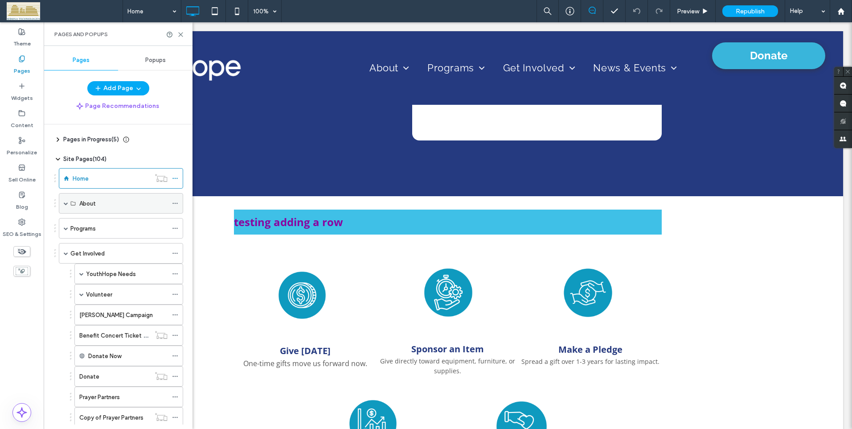
click at [93, 204] on label "About" at bounding box center [87, 204] width 16 height 16
click at [65, 202] on span at bounding box center [66, 203] width 4 height 4
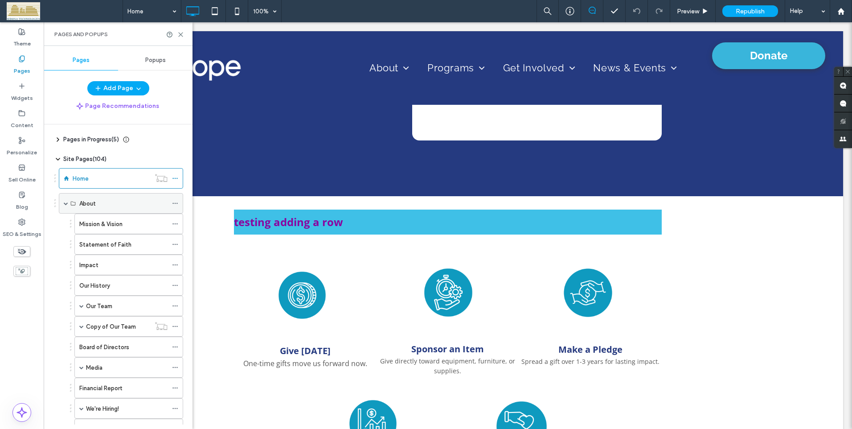
click at [81, 201] on label "About" at bounding box center [87, 204] width 16 height 16
click at [82, 201] on label "About" at bounding box center [87, 204] width 16 height 16
click at [106, 223] on label "Mission & Vision" at bounding box center [100, 224] width 43 height 16
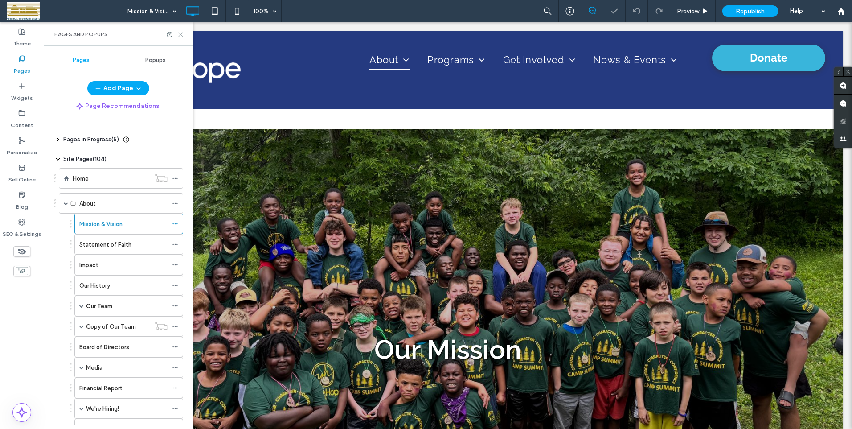
click at [179, 33] on icon at bounding box center [180, 34] width 7 height 7
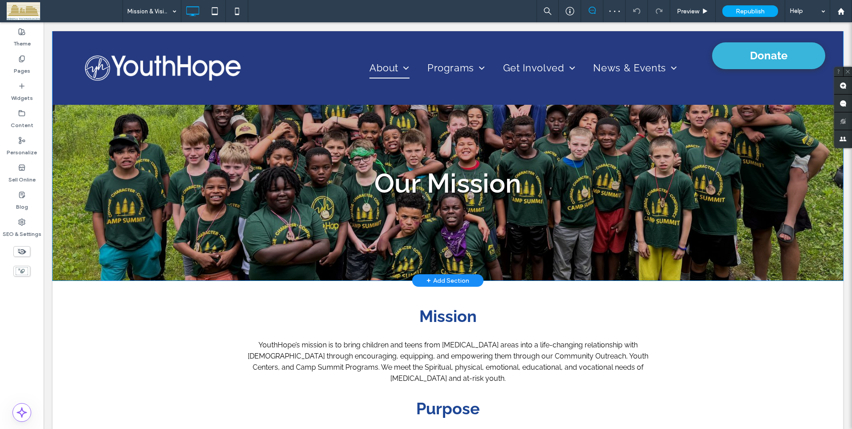
scroll to position [178, 0]
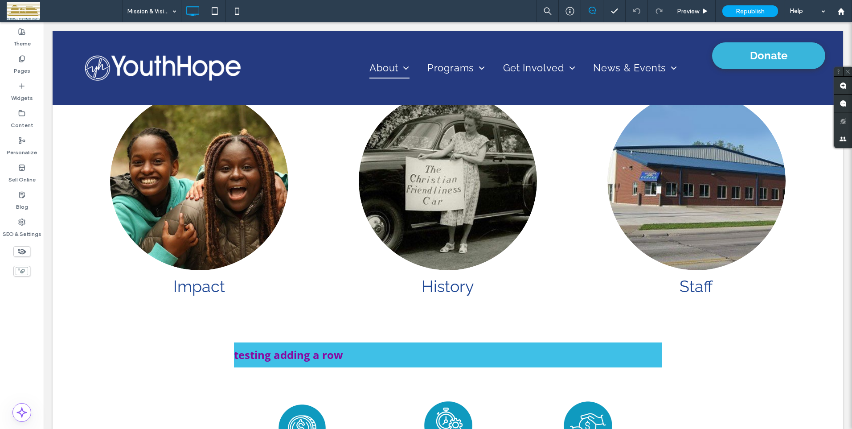
scroll to position [579, 0]
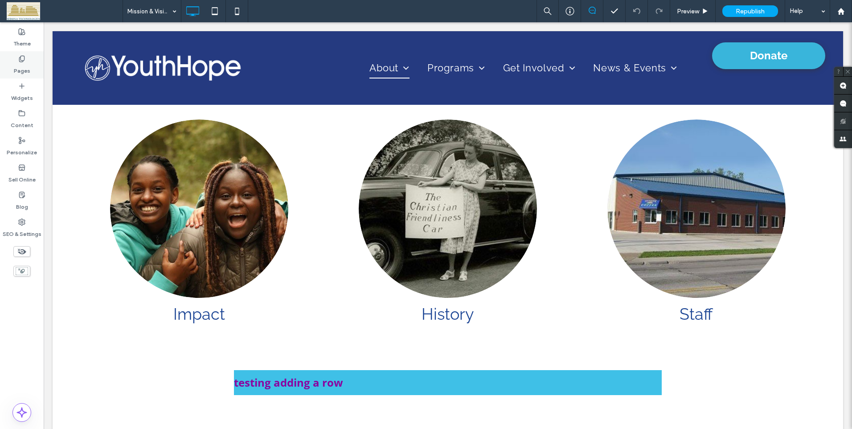
click at [22, 61] on use at bounding box center [21, 59] width 5 height 6
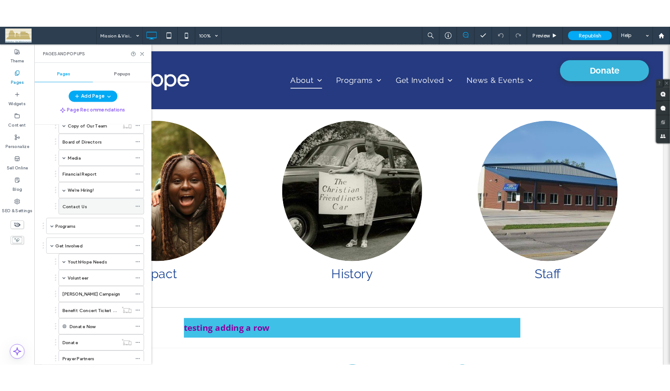
scroll to position [223, 0]
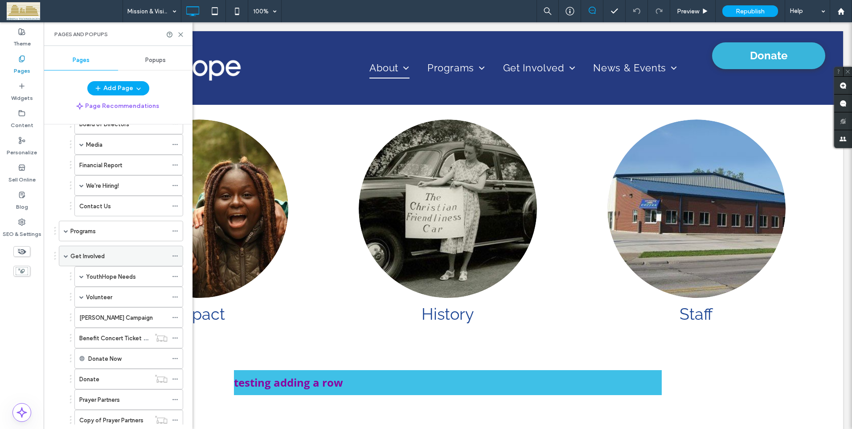
click at [88, 254] on label "Get Involved" at bounding box center [87, 256] width 34 height 16
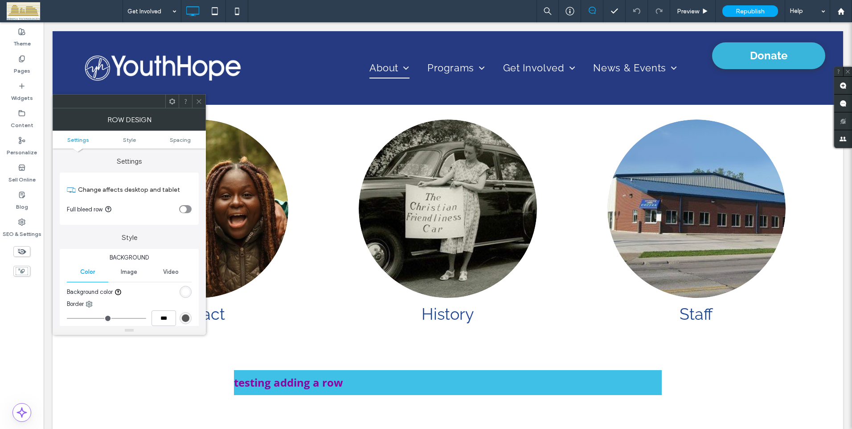
click at [198, 102] on icon at bounding box center [199, 101] width 7 height 7
click at [201, 102] on icon at bounding box center [199, 101] width 7 height 7
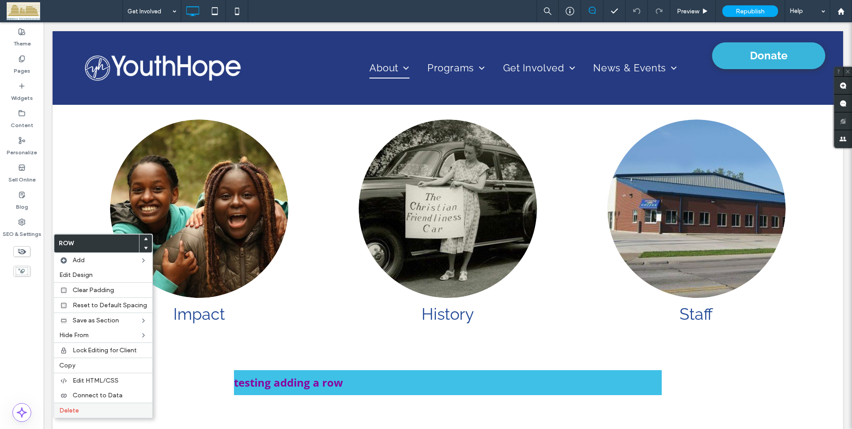
click at [64, 408] on span "Delete" at bounding box center [69, 410] width 20 height 8
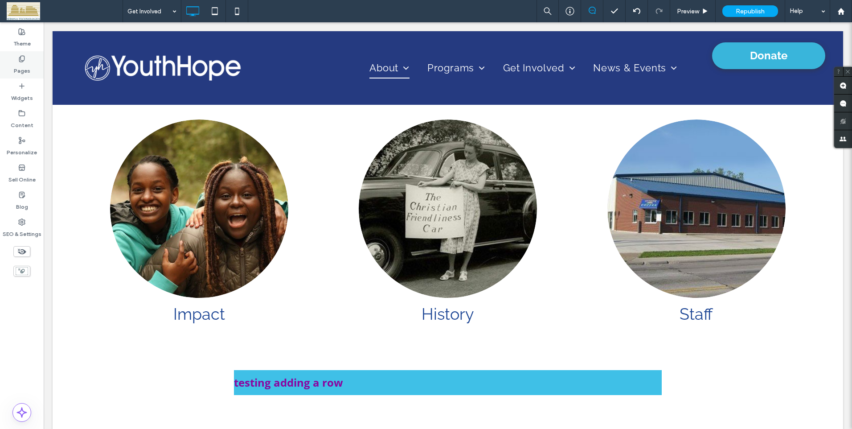
click at [24, 60] on use at bounding box center [21, 59] width 5 height 6
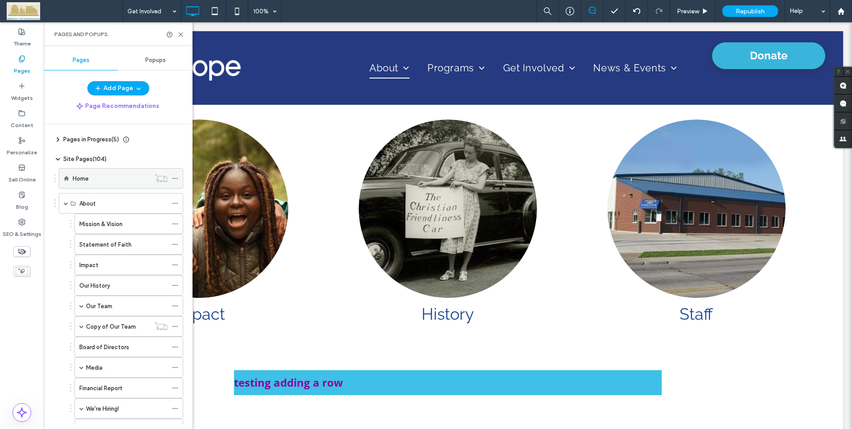
click at [79, 177] on label "Home" at bounding box center [81, 179] width 16 height 16
click at [180, 32] on icon at bounding box center [180, 34] width 7 height 7
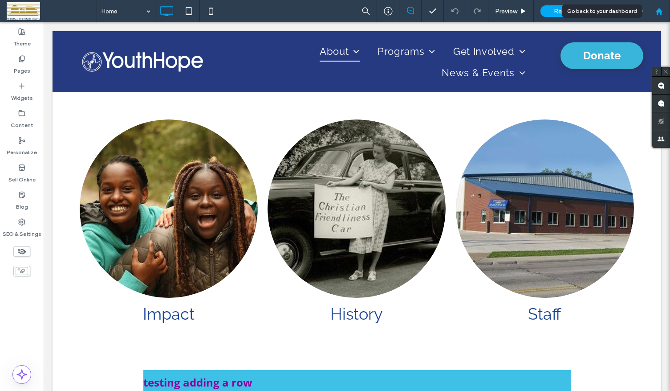
click at [660, 11] on use at bounding box center [659, 11] width 7 height 7
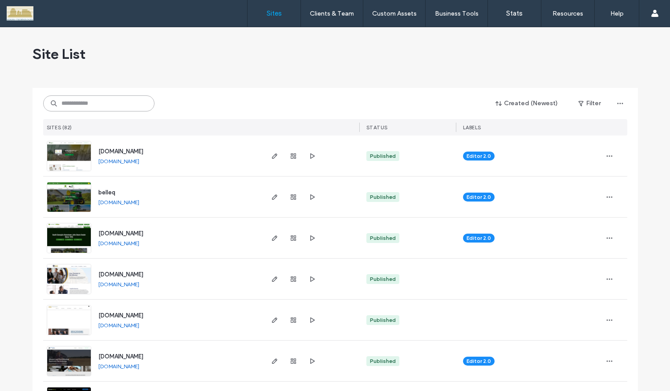
click at [91, 104] on input at bounding box center [98, 103] width 111 height 16
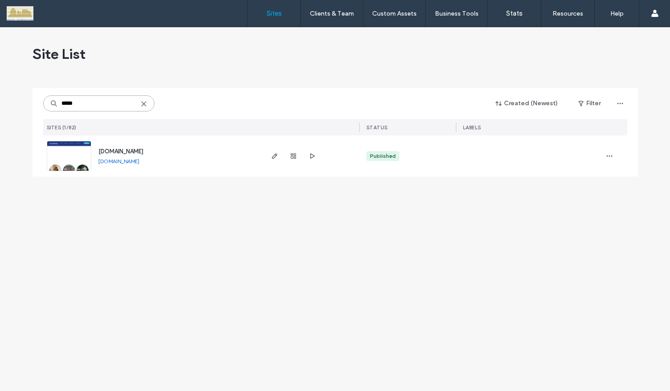
type input "*****"
click at [78, 149] on img at bounding box center [69, 171] width 44 height 61
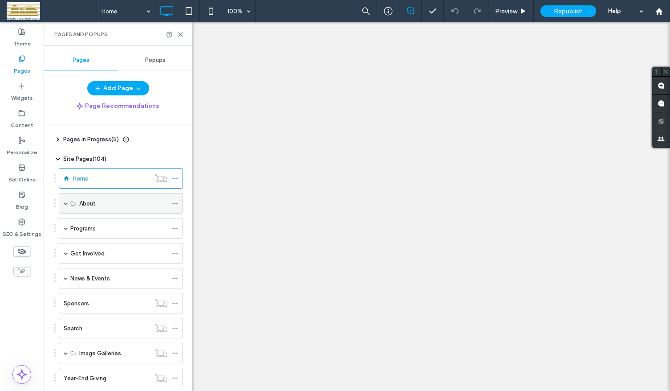
click at [87, 202] on label "About" at bounding box center [87, 204] width 16 height 16
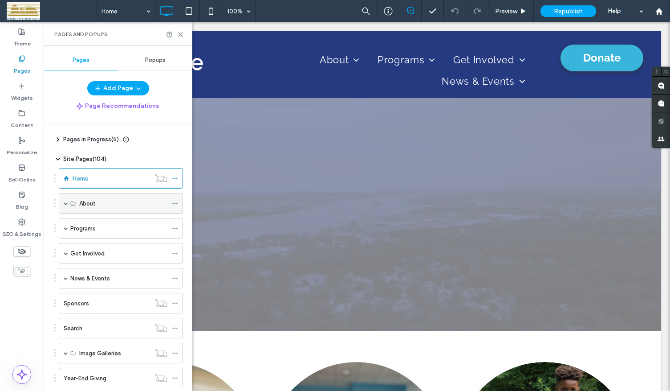
click at [66, 203] on span at bounding box center [66, 203] width 4 height 4
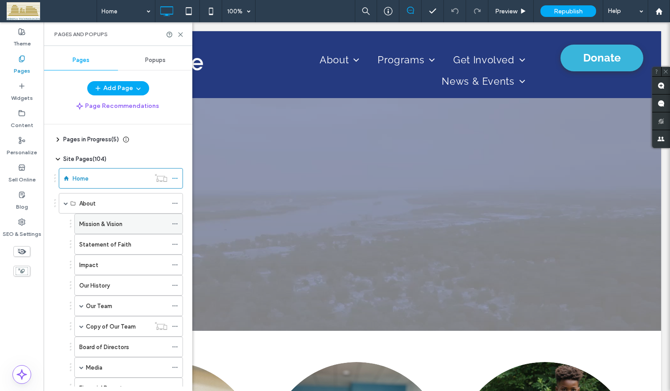
click at [97, 223] on label "Mission & Vision" at bounding box center [100, 224] width 43 height 16
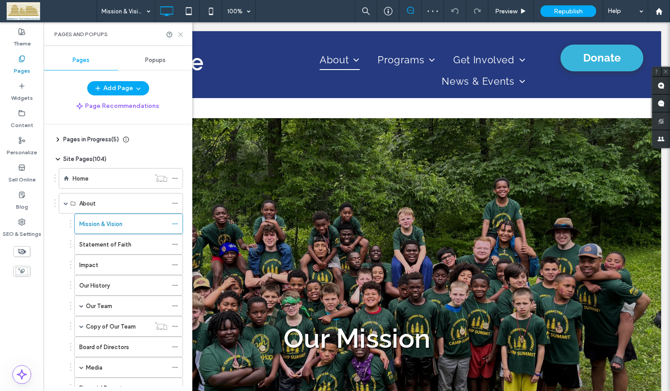
click at [183, 36] on icon at bounding box center [180, 34] width 7 height 7
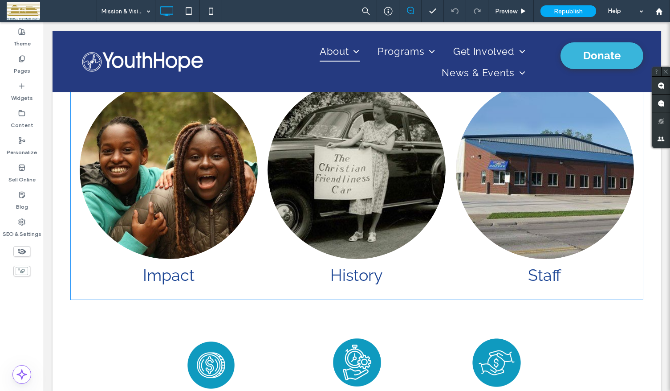
scroll to position [624, 0]
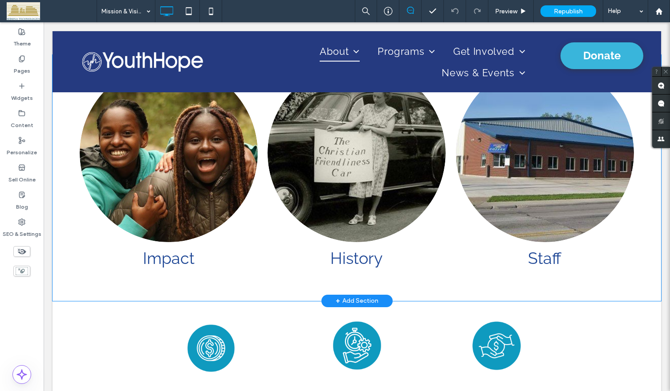
click at [74, 276] on div "Impact Button History Button Staff Button Click To Paste Row + Add Section" at bounding box center [357, 178] width 609 height 246
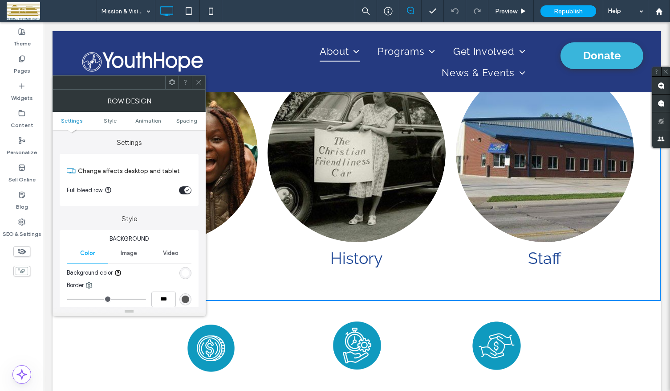
click at [201, 84] on icon at bounding box center [199, 82] width 7 height 7
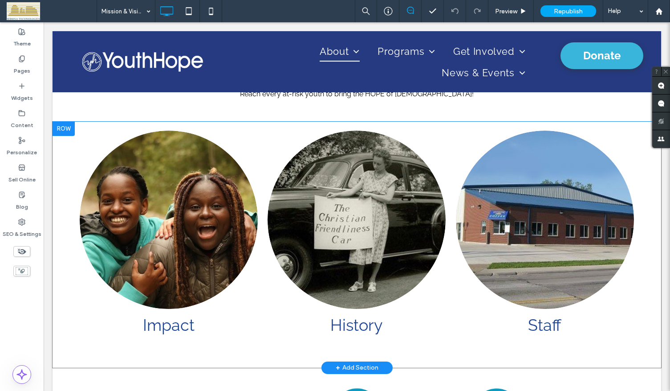
scroll to position [535, 0]
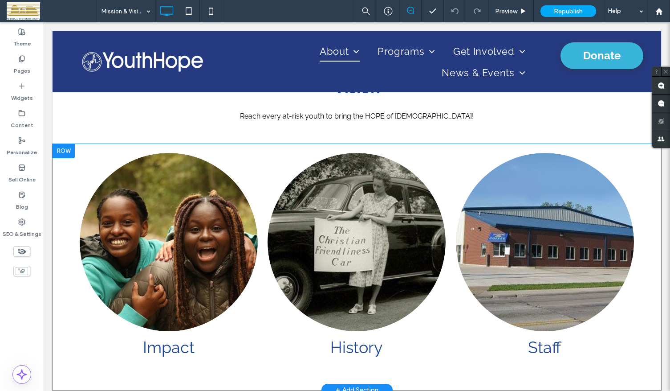
click at [65, 144] on div at bounding box center [64, 151] width 22 height 14
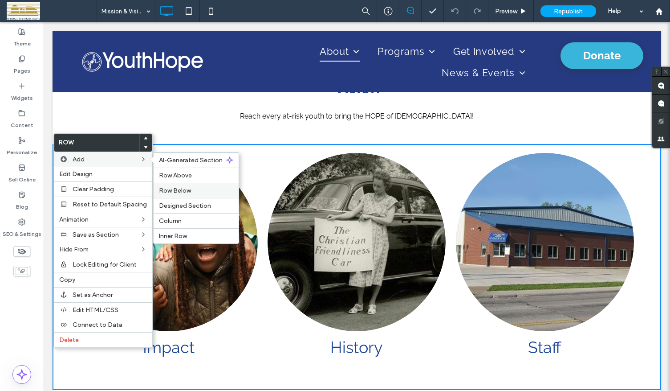
click at [174, 189] on span "Row Below" at bounding box center [175, 191] width 32 height 8
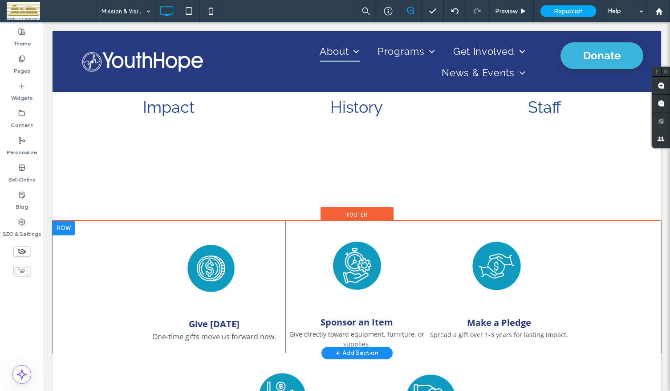
scroll to position [730, 0]
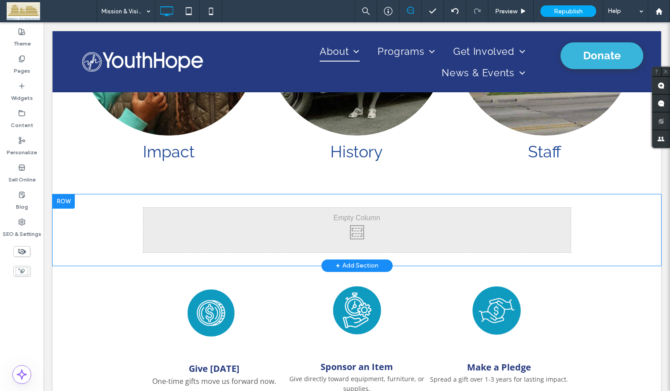
click at [65, 194] on div at bounding box center [64, 201] width 22 height 14
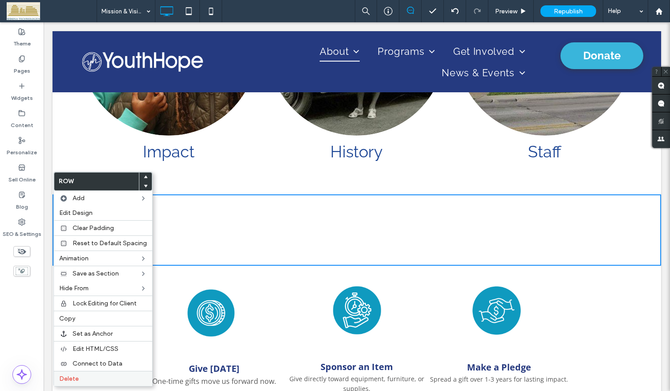
click at [63, 378] on span "Delete" at bounding box center [69, 379] width 20 height 8
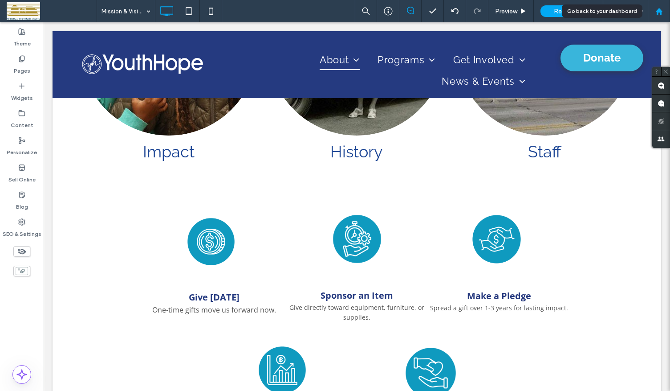
click at [659, 8] on icon at bounding box center [660, 12] width 8 height 8
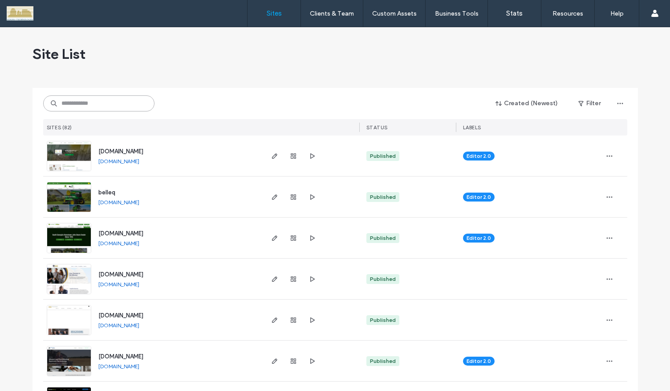
click at [121, 103] on input at bounding box center [98, 103] width 111 height 16
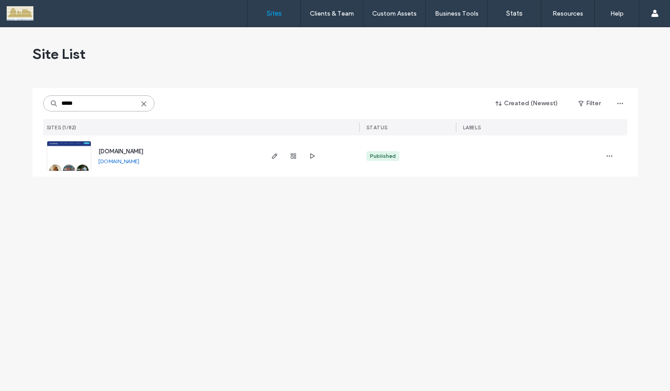
type input "*****"
click at [76, 161] on img at bounding box center [69, 171] width 44 height 61
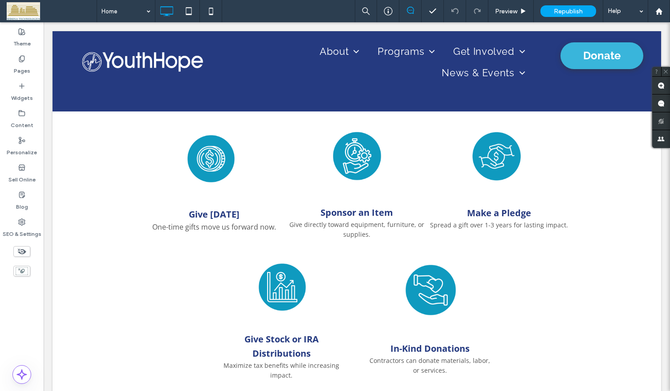
scroll to position [1737, 0]
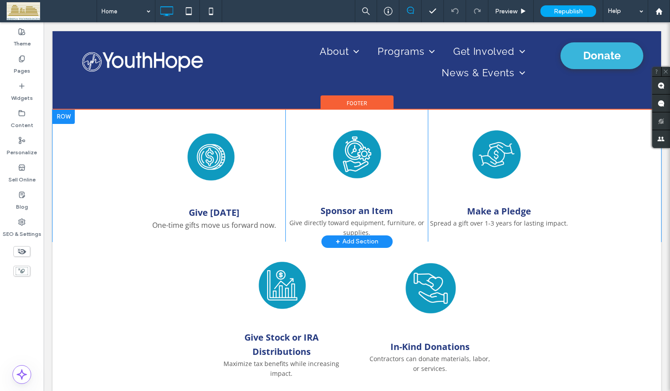
click at [69, 118] on div at bounding box center [64, 117] width 22 height 14
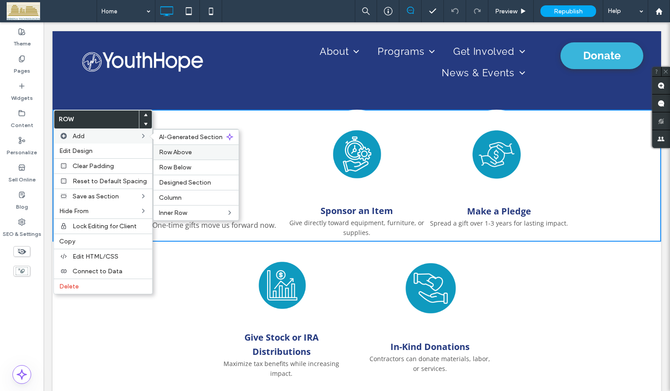
click at [165, 151] on span "Row Above" at bounding box center [175, 152] width 33 height 8
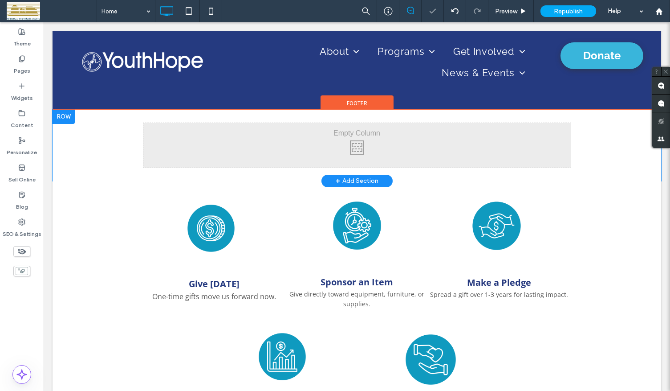
click at [183, 146] on div "Click To Paste Click To Paste" at bounding box center [357, 145] width 428 height 45
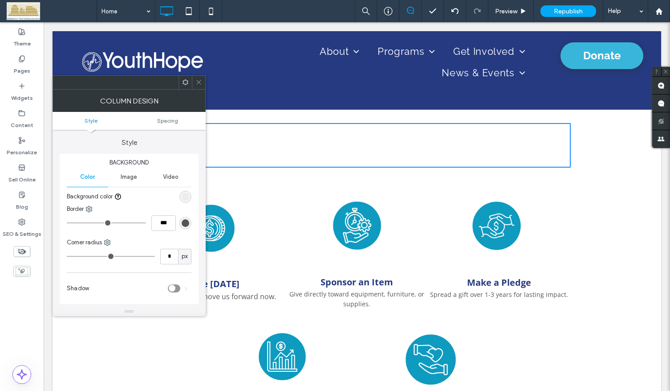
click at [184, 196] on div "rgb(236, 236, 236)" at bounding box center [186, 197] width 8 height 8
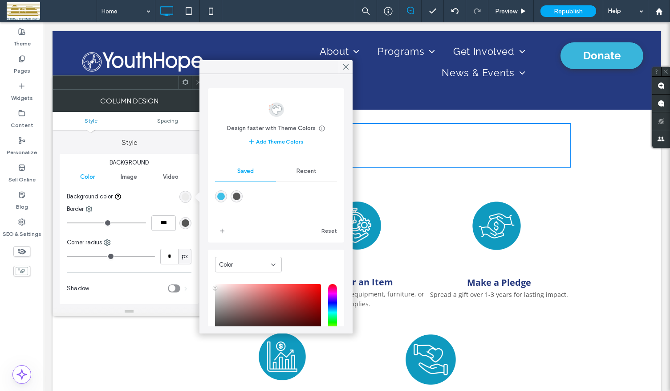
type input "***"
click at [328, 294] on input "hue" at bounding box center [332, 312] width 9 height 57
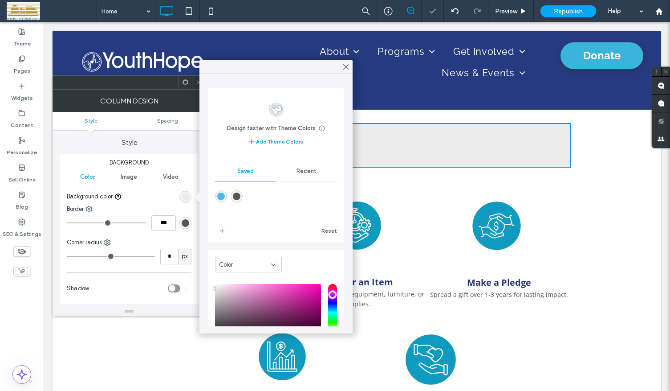
click at [306, 289] on div "saturation and value" at bounding box center [268, 312] width 106 height 57
type input "*******"
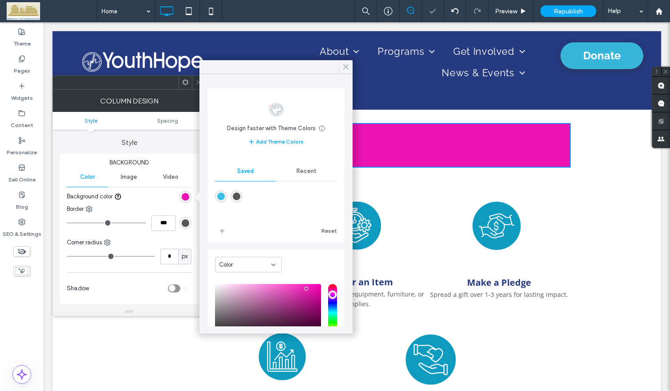
click at [347, 68] on use at bounding box center [346, 67] width 4 height 5
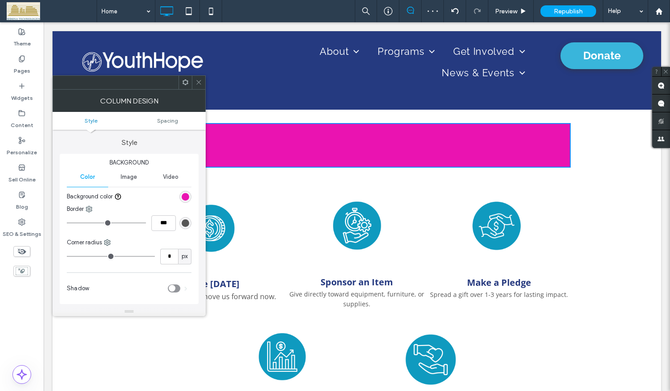
click at [202, 82] on div at bounding box center [198, 82] width 13 height 13
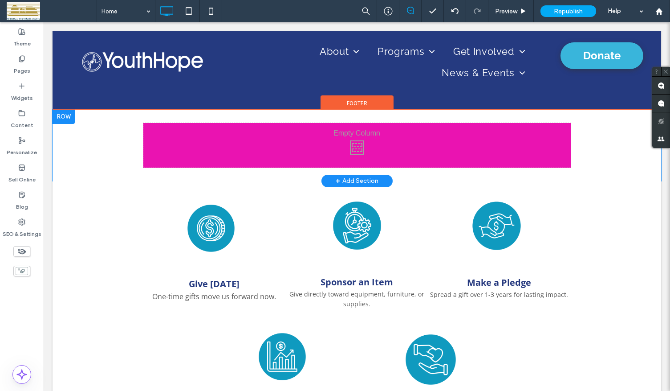
click at [67, 118] on div at bounding box center [64, 117] width 22 height 14
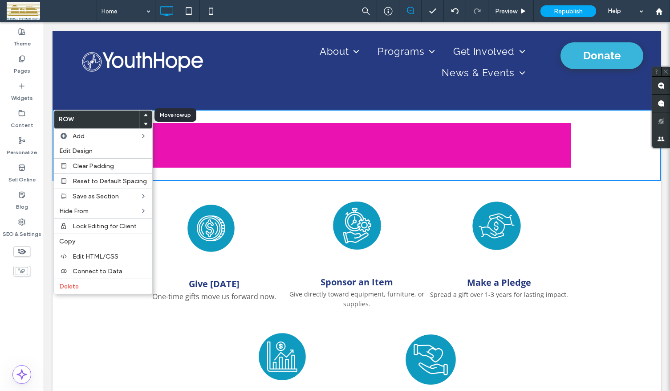
click at [144, 113] on icon at bounding box center [146, 115] width 4 height 4
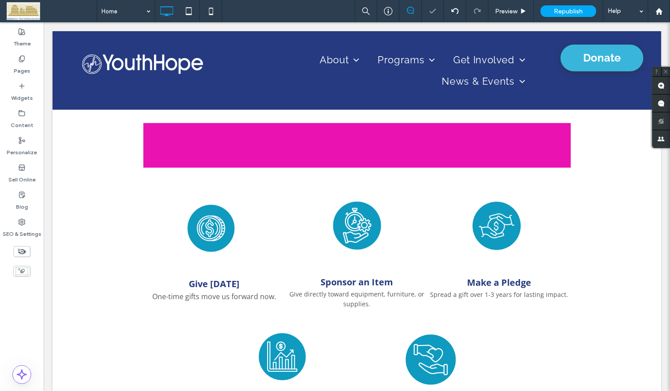
click at [142, 113] on div "Click To Paste Click To Paste Row + Add Section" at bounding box center [357, 145] width 609 height 71
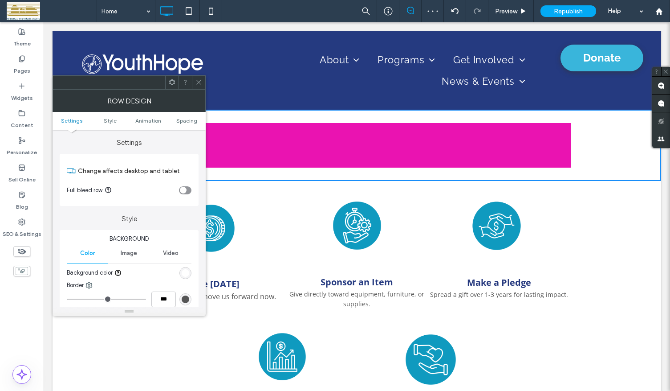
click at [200, 88] on span at bounding box center [199, 82] width 7 height 13
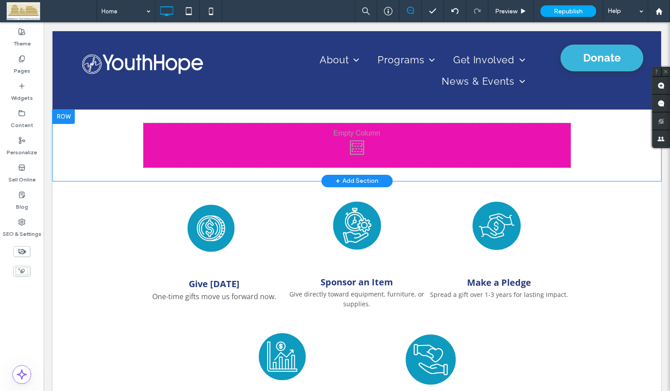
click at [65, 114] on div at bounding box center [64, 117] width 22 height 14
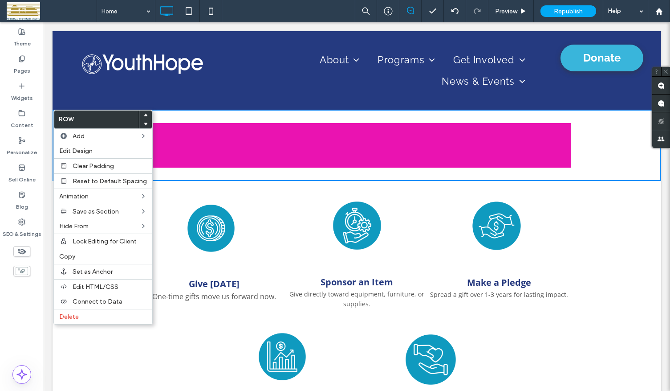
click at [144, 113] on icon at bounding box center [146, 115] width 4 height 4
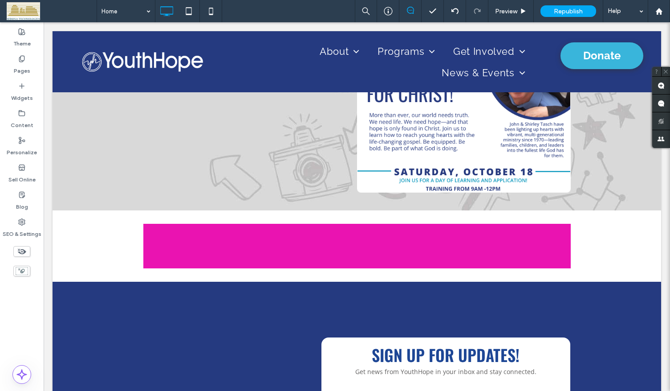
scroll to position [1229, 0]
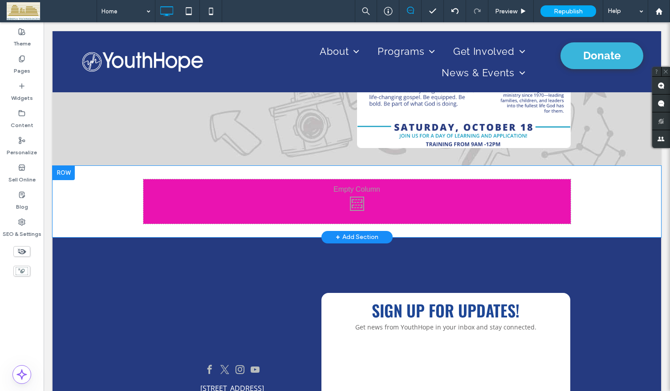
click at [71, 177] on div at bounding box center [64, 173] width 22 height 14
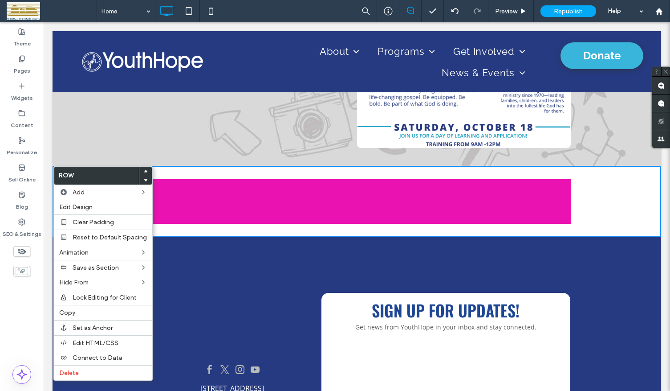
click at [174, 196] on div "Click To Paste Click To Paste" at bounding box center [357, 201] width 428 height 45
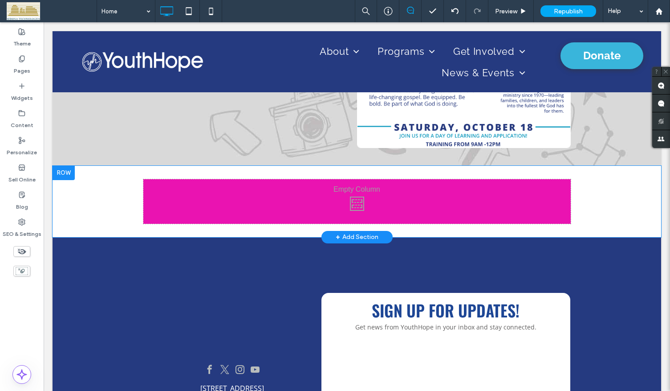
click at [67, 172] on div at bounding box center [64, 173] width 22 height 14
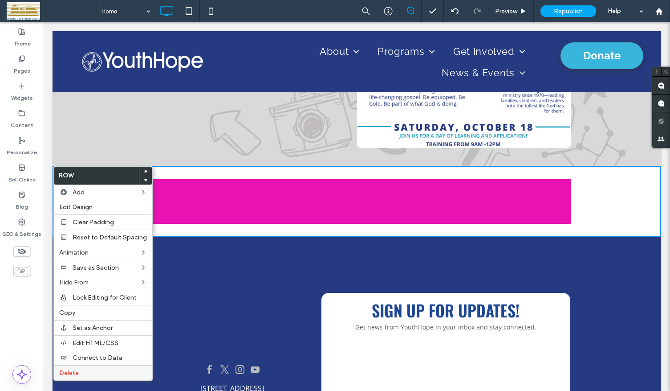
click at [82, 372] on label "Delete" at bounding box center [103, 373] width 88 height 8
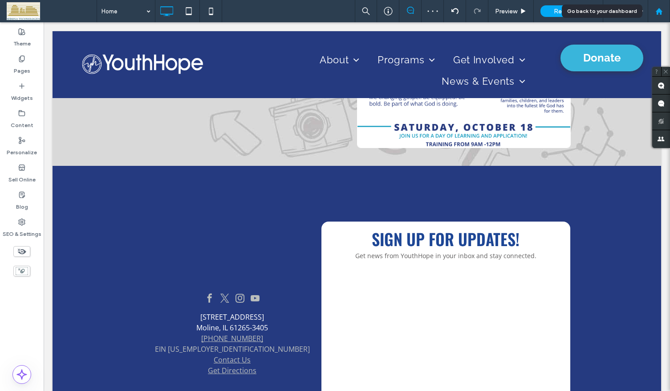
click at [661, 11] on use at bounding box center [659, 11] width 7 height 7
